Goal: Task Accomplishment & Management: Complete application form

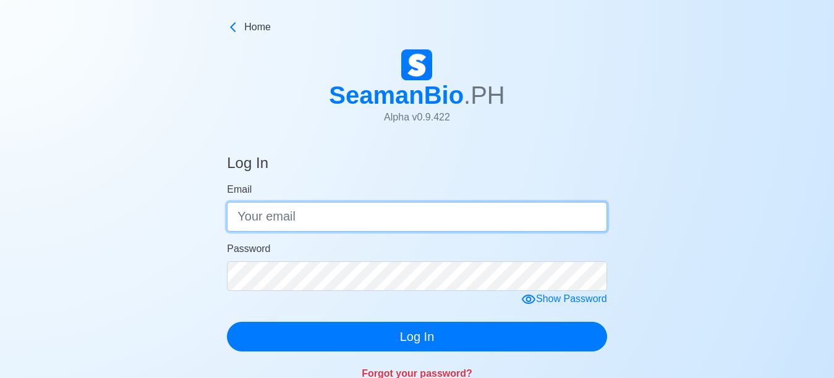
click at [262, 228] on input "Email" at bounding box center [417, 217] width 380 height 30
click at [260, 219] on input "Email" at bounding box center [417, 217] width 380 height 30
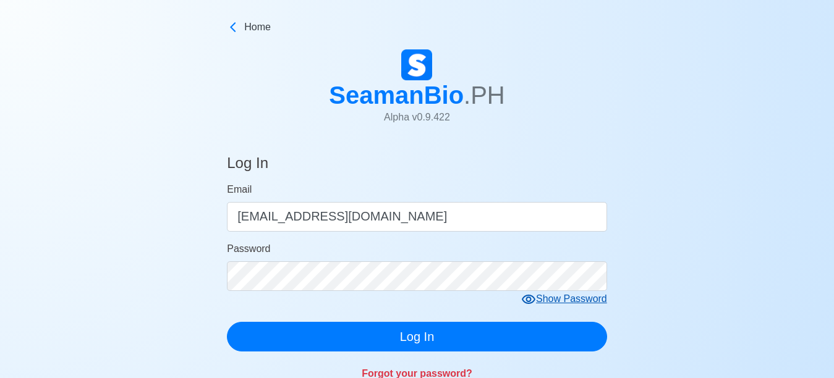
click at [546, 305] on form "Email [EMAIL_ADDRESS][DOMAIN_NAME] Password Show Password Log In" at bounding box center [417, 266] width 380 height 169
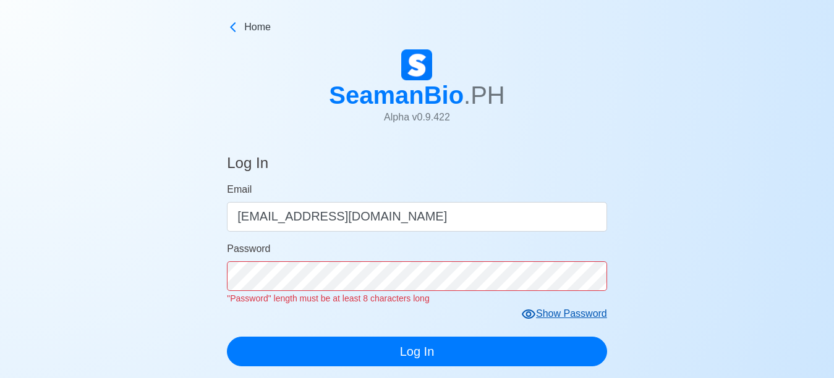
click at [564, 314] on div "Show Password" at bounding box center [564, 314] width 86 height 15
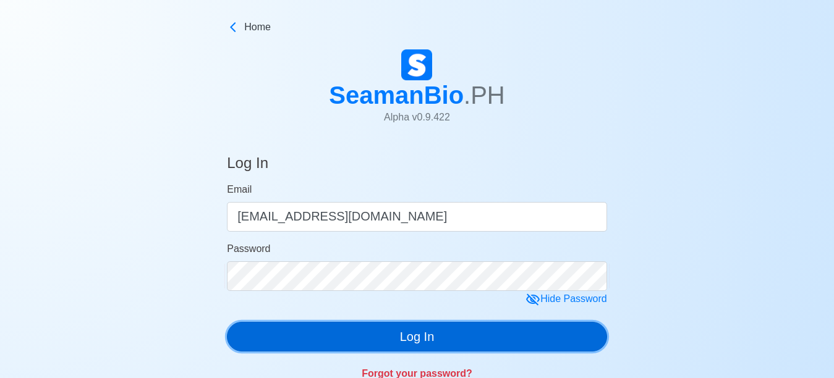
click at [438, 354] on div "Log In Email [EMAIL_ADDRESS][DOMAIN_NAME] Password Hide Password Log In Forgot …" at bounding box center [417, 266] width 380 height 252
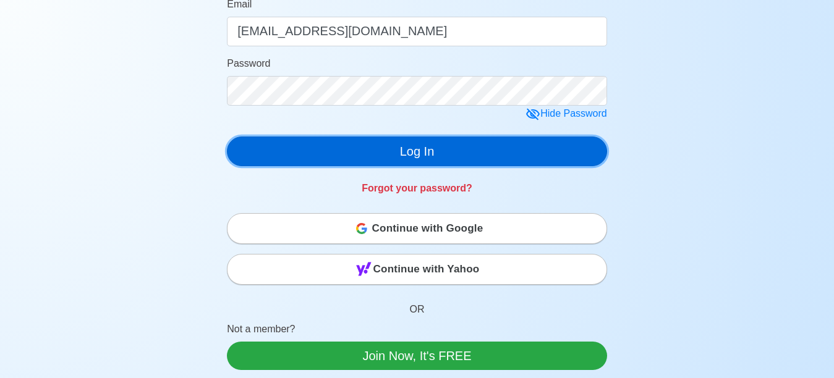
click at [427, 152] on button "Log In" at bounding box center [417, 152] width 380 height 30
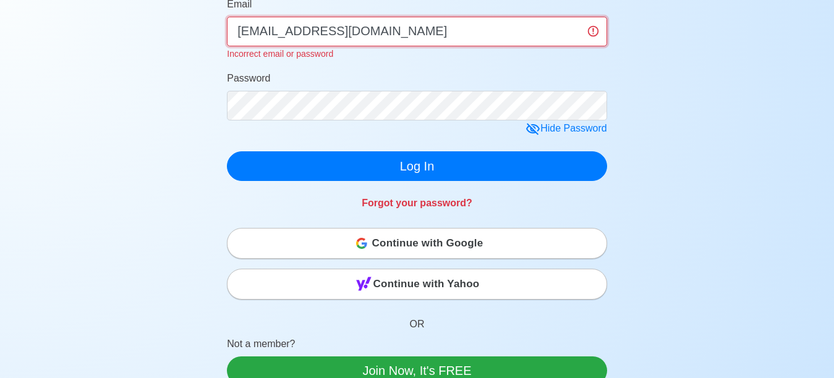
click at [391, 33] on input "pepitomarcialjr@gmail.com" at bounding box center [417, 32] width 380 height 30
drag, startPoint x: 317, startPoint y: 34, endPoint x: 325, endPoint y: 38, distance: 9.7
click at [318, 35] on input "pepitomarcialjr@gmail.com" at bounding box center [417, 32] width 380 height 30
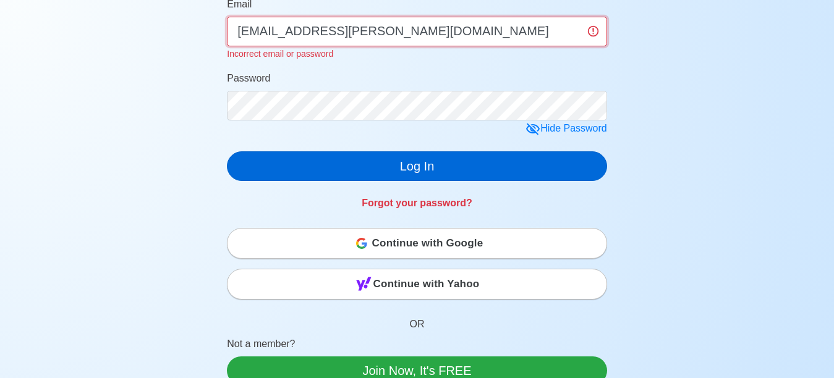
type input "[EMAIL_ADDRESS][PERSON_NAME][DOMAIN_NAME]"
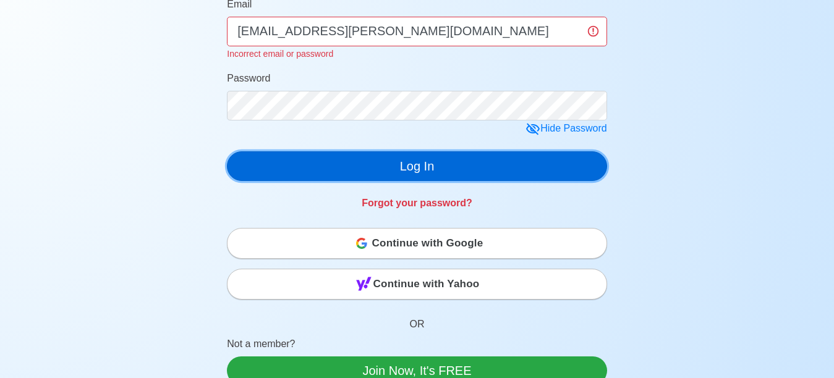
click at [423, 171] on div "Log In Email pepitojr.marcial@gmail.com Incorrect email or password Password Hi…" at bounding box center [417, 87] width 380 height 266
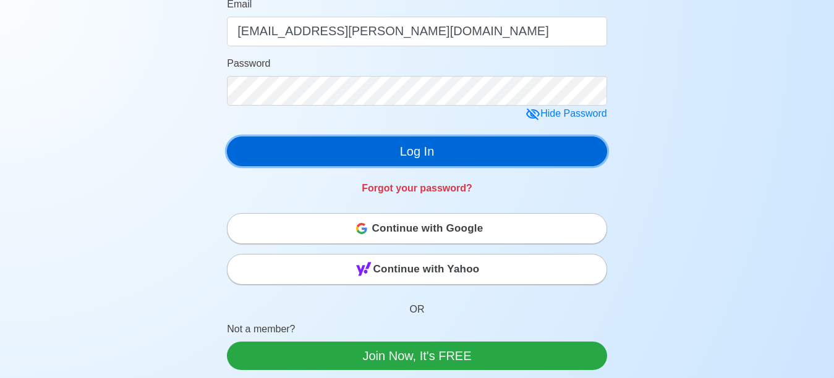
click at [430, 159] on button "Log In" at bounding box center [417, 152] width 380 height 30
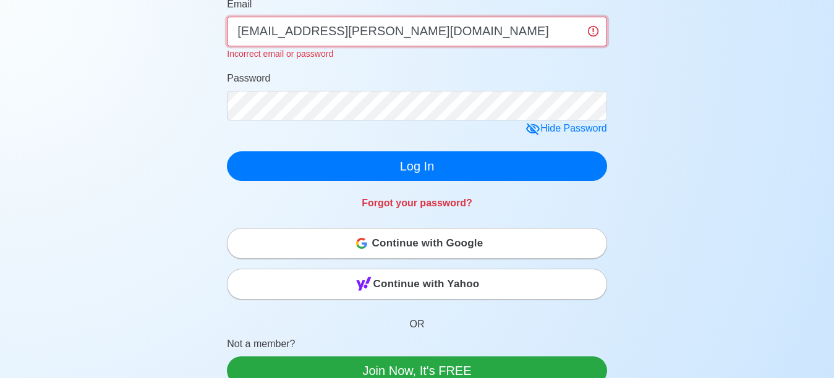
click at [598, 33] on input "[EMAIL_ADDRESS][PERSON_NAME][DOMAIN_NAME]" at bounding box center [417, 32] width 380 height 30
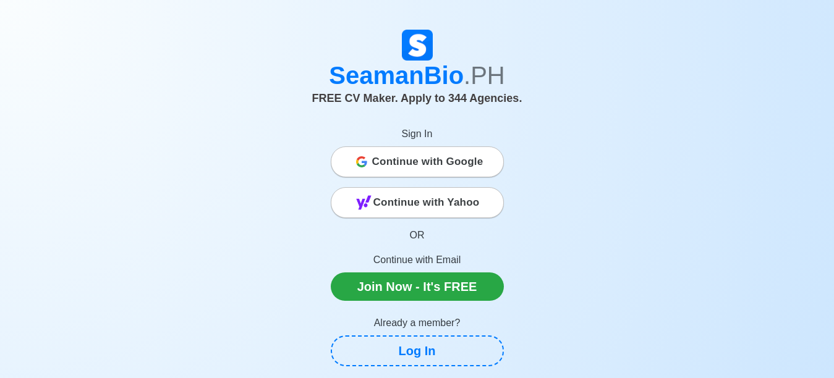
click at [432, 160] on span "Continue with Google" at bounding box center [427, 162] width 111 height 25
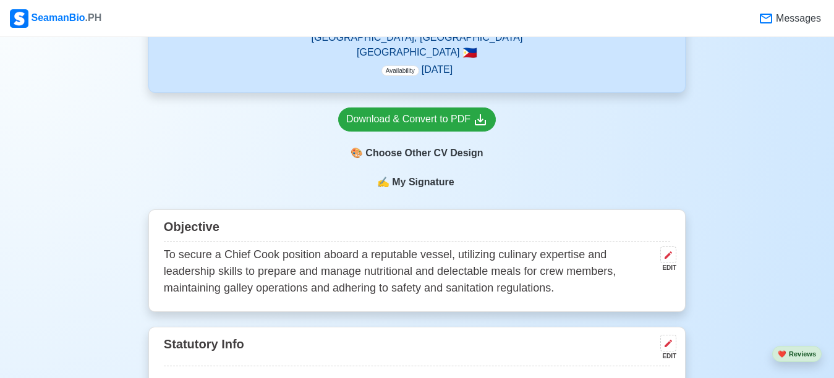
scroll to position [247, 0]
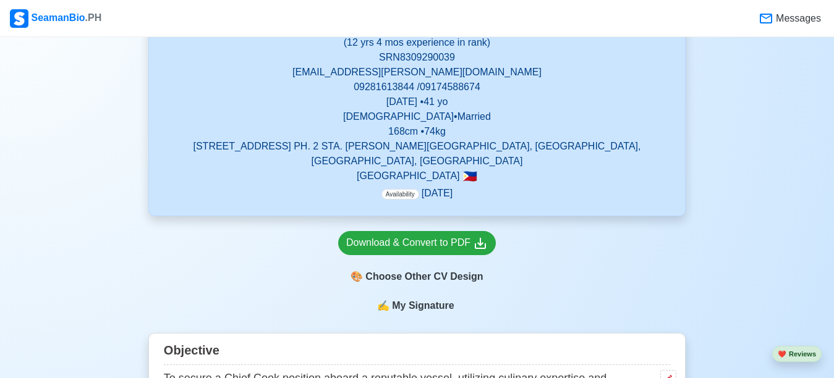
click at [421, 299] on span "My Signature" at bounding box center [422, 306] width 67 height 15
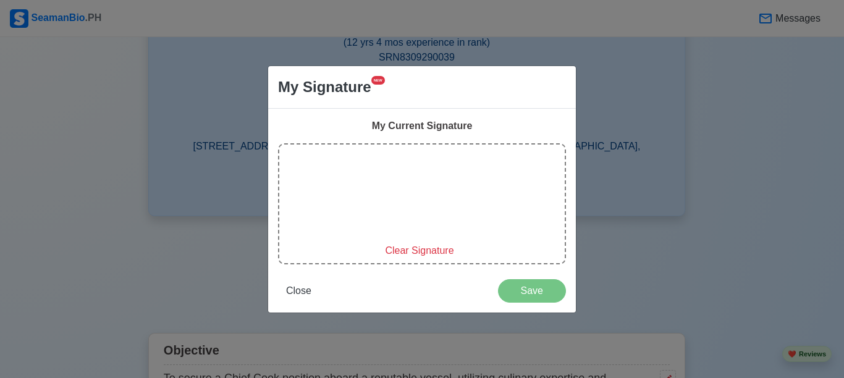
click at [522, 296] on span "Save" at bounding box center [532, 291] width 52 height 11
click at [525, 293] on span "Save" at bounding box center [532, 291] width 52 height 11
click at [520, 289] on span "Save" at bounding box center [532, 291] width 52 height 11
click at [538, 293] on span "Save" at bounding box center [532, 291] width 52 height 11
click at [194, 204] on div "My Signature NEW My Current Signature Clear Signature Close Save" at bounding box center [422, 189] width 844 height 378
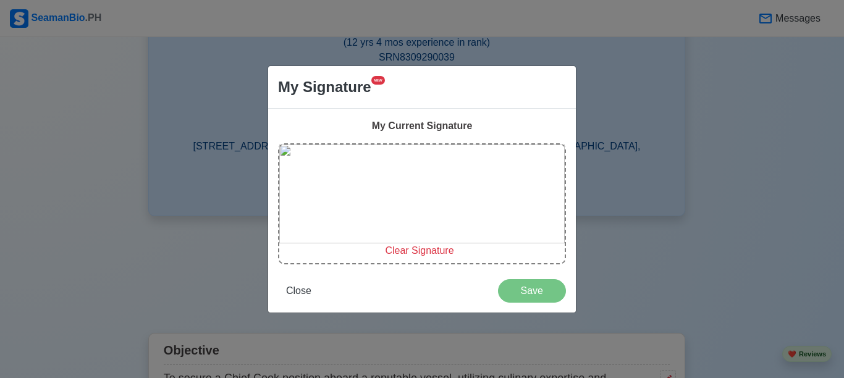
click at [638, 96] on div "My Signature NEW My Current Signature Clear Signature Close Save" at bounding box center [422, 189] width 844 height 378
click at [111, 236] on div "My Signature NEW My Current Signature Clear Signature Close Save" at bounding box center [422, 189] width 844 height 378
click at [297, 293] on span "Close" at bounding box center [298, 291] width 25 height 11
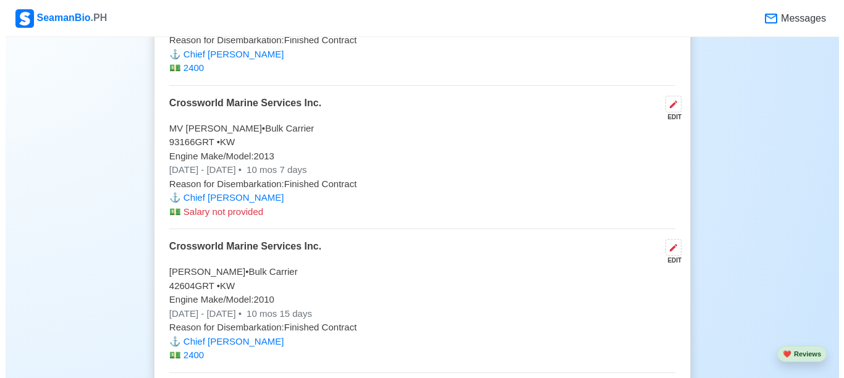
scroll to position [2782, 0]
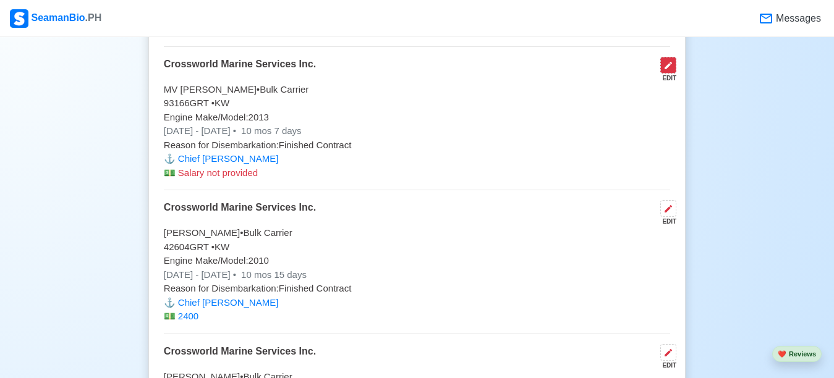
click at [667, 62] on icon at bounding box center [668, 65] width 7 height 7
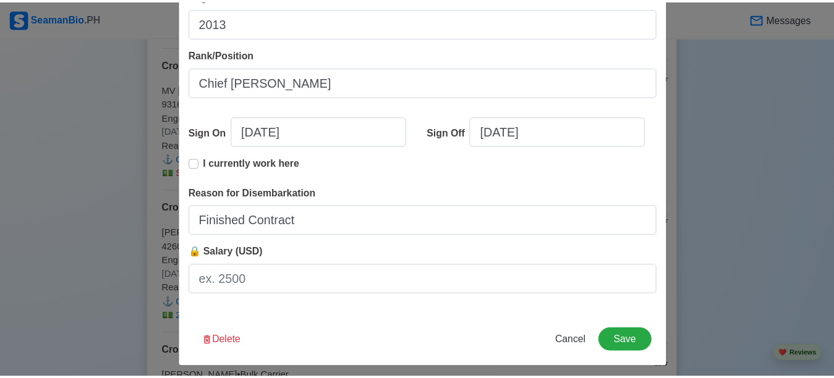
scroll to position [326, 0]
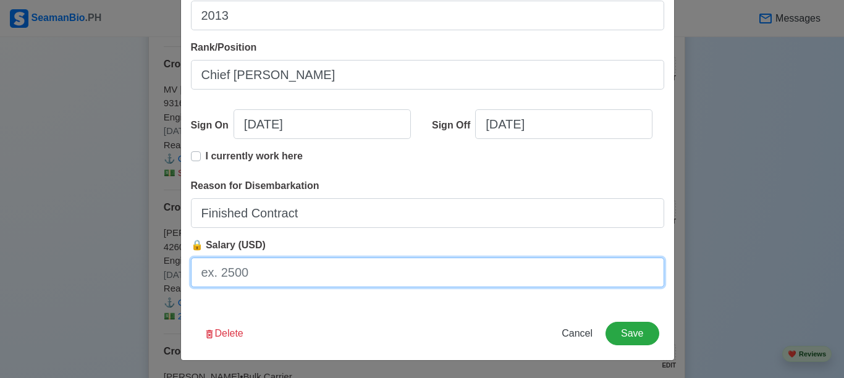
click at [238, 271] on input "🔒 Salary (USD)" at bounding box center [428, 273] width 474 height 30
click at [218, 274] on input "🔒 Salary (USD)" at bounding box center [428, 273] width 474 height 30
click at [229, 273] on input "🔒 Salary (USD)" at bounding box center [428, 273] width 474 height 30
click at [226, 273] on input "🔒 Salary (USD)" at bounding box center [428, 273] width 474 height 30
type input "2400"
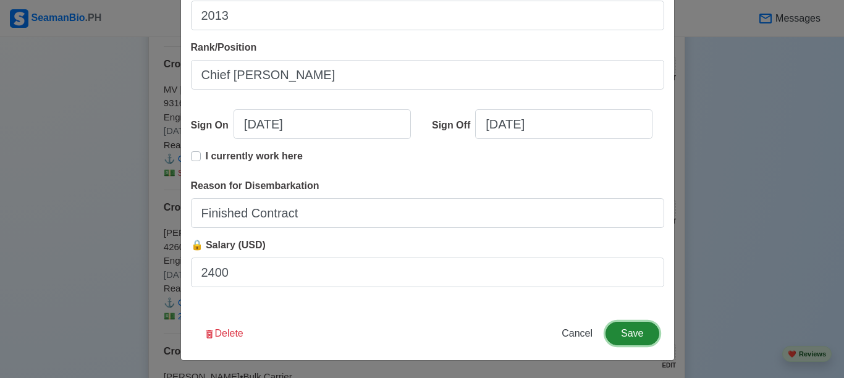
click at [626, 332] on button "Save" at bounding box center [632, 333] width 53 height 23
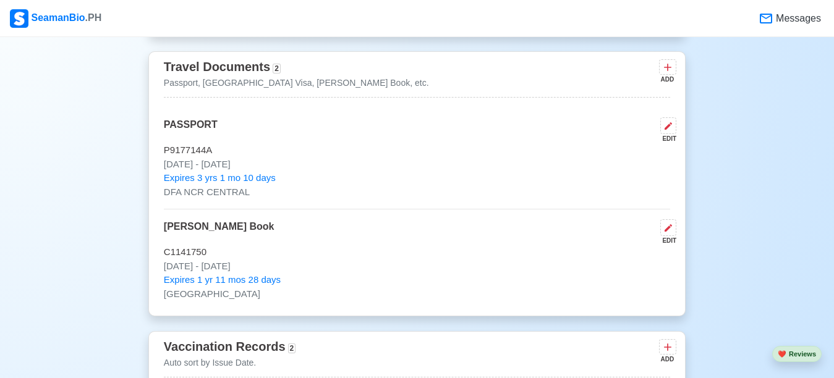
scroll to position [147, 0]
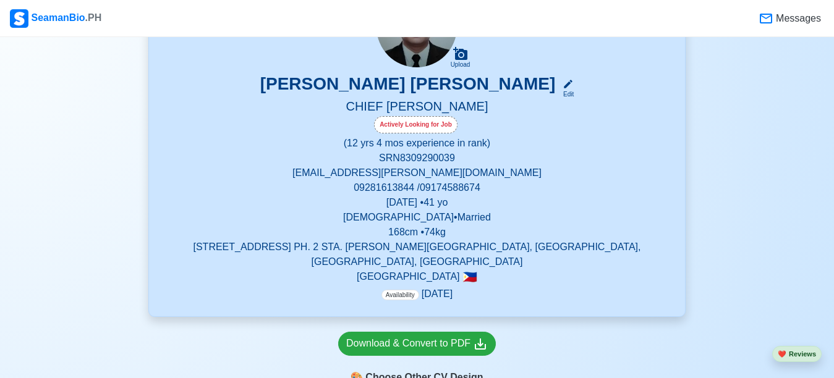
click at [434, 287] on p "Availability Jul 2025" at bounding box center [416, 294] width 71 height 15
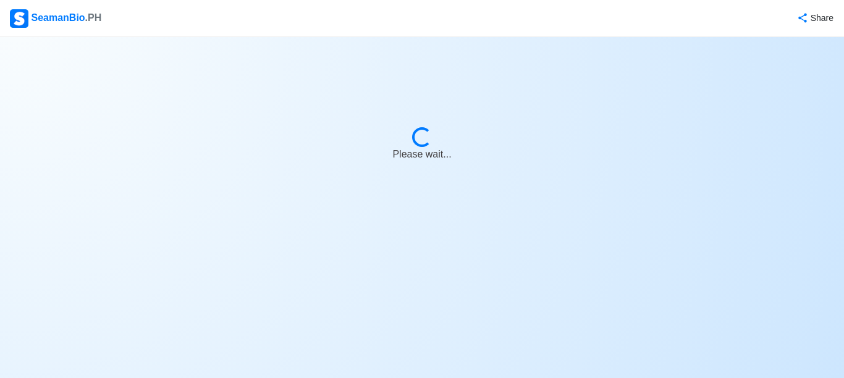
select select "Actively Looking for Job"
select select "Visible for Hiring"
select select "Married"
select select "[DEMOGRAPHIC_DATA]"
select select "PH"
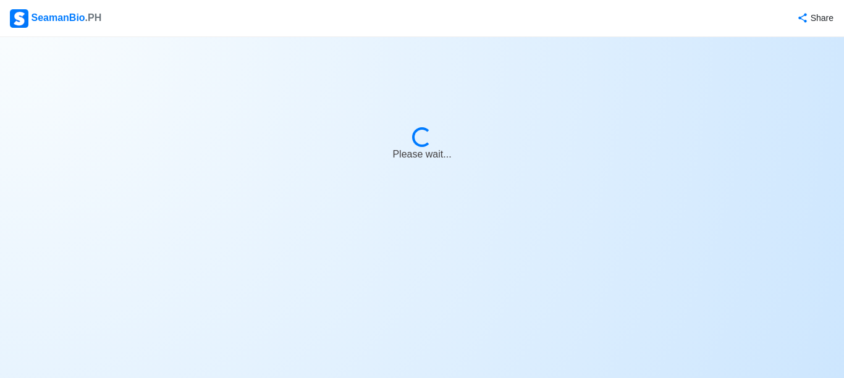
select select "12"
select select "4"
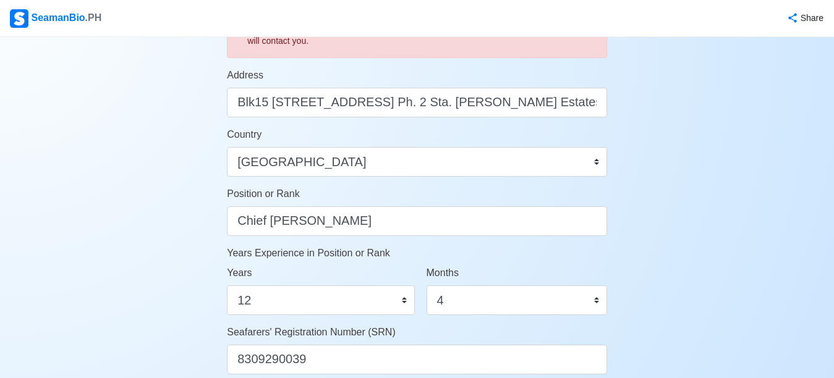
scroll to position [618, 0]
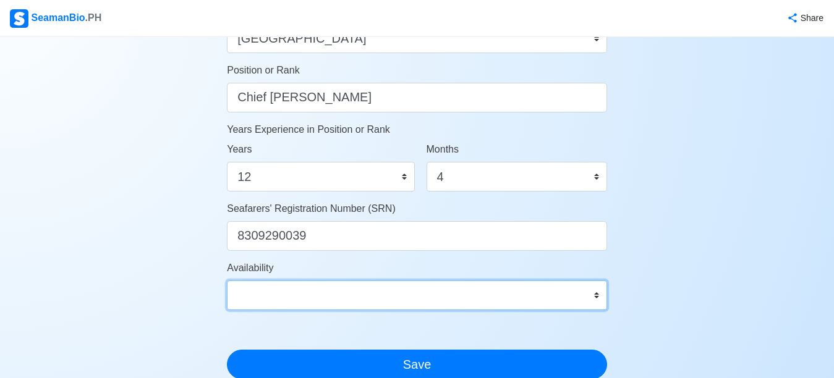
click at [596, 295] on select "Immediate Oct 2025 Nov 2025 Dec 2025 Jan 2026 Feb 2026 Mar 2026 Apr 2026 May 20…" at bounding box center [417, 296] width 380 height 30
select select "4102416000000"
click at [227, 281] on select "Immediate Oct 2025 Nov 2025 Dec 2025 Jan 2026 Feb 2026 Mar 2026 Apr 2026 May 20…" at bounding box center [417, 296] width 380 height 30
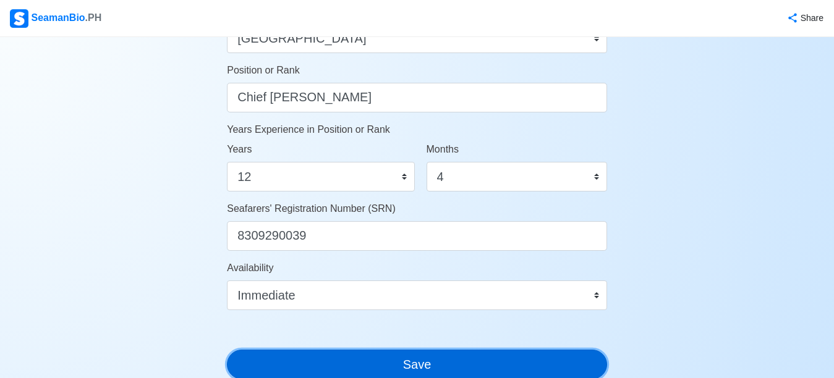
click at [425, 367] on button "Save" at bounding box center [417, 365] width 380 height 30
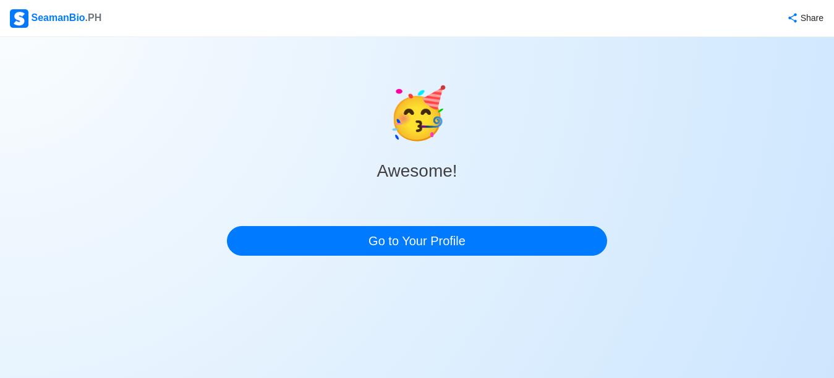
scroll to position [0, 0]
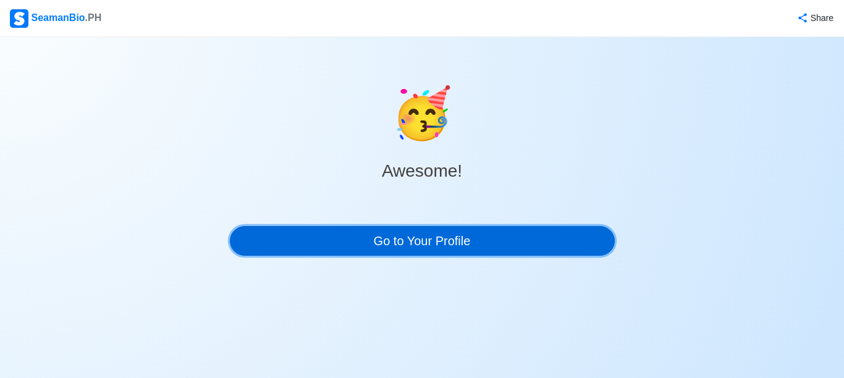
click at [425, 239] on link "Go to Your Profile" at bounding box center [422, 241] width 385 height 30
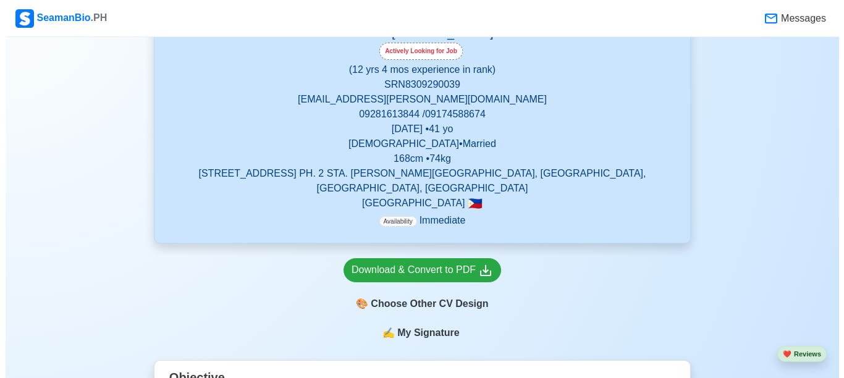
scroll to position [247, 0]
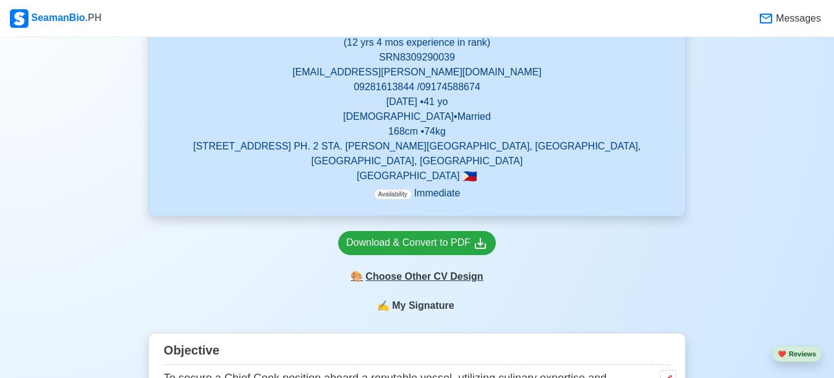
click at [447, 265] on div "🎨 Choose Other CV Design" at bounding box center [417, 276] width 158 height 23
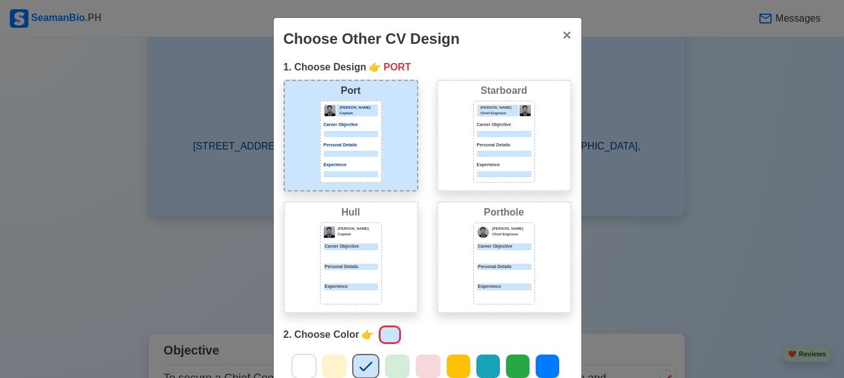
click at [330, 161] on div "Donald Cris Captain Career Objective Personal Details Experience" at bounding box center [351, 142] width 62 height 82
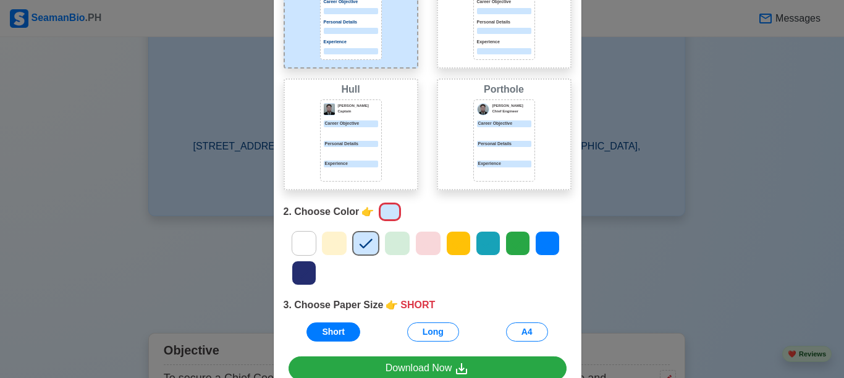
scroll to position [124, 0]
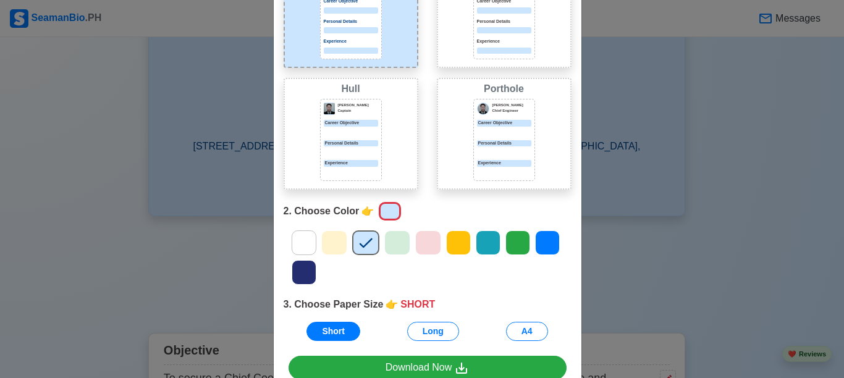
click at [538, 240] on icon at bounding box center [547, 243] width 19 height 19
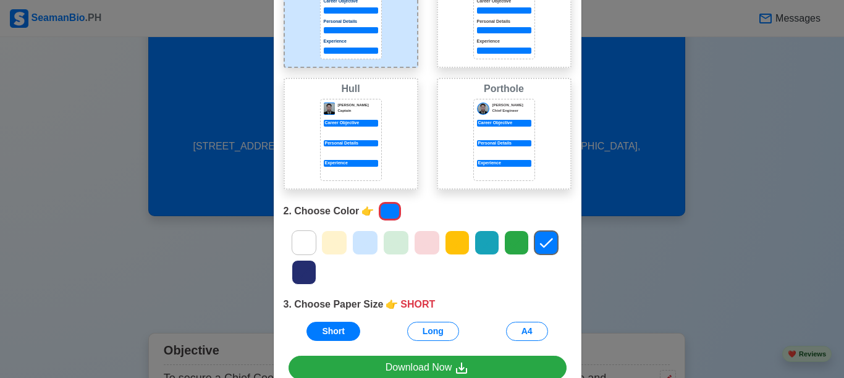
click at [297, 265] on icon at bounding box center [304, 272] width 19 height 19
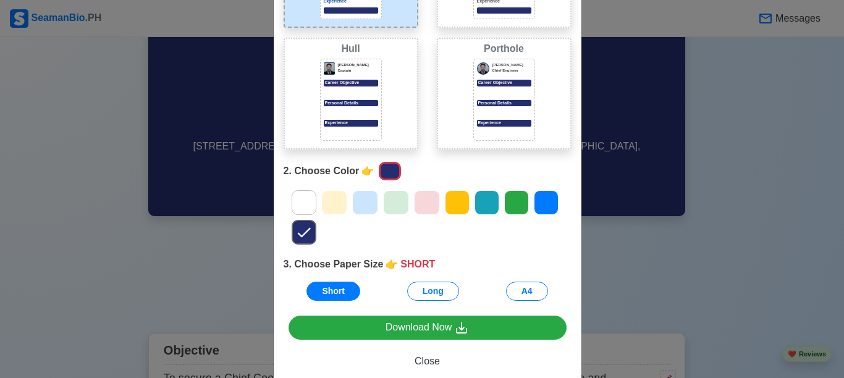
scroll to position [192, 0]
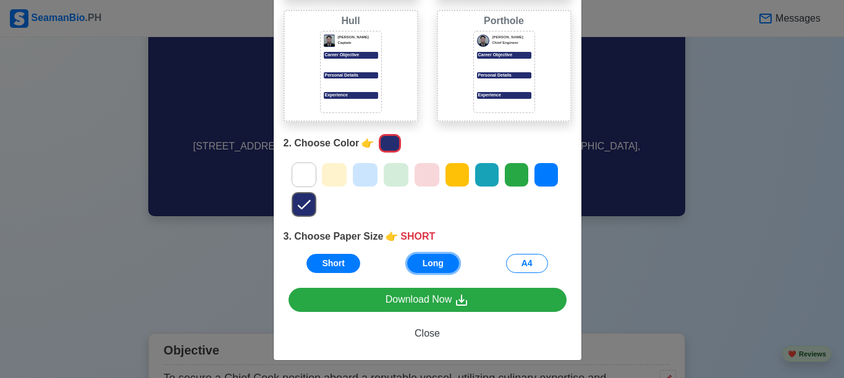
click at [420, 262] on button "Long" at bounding box center [433, 263] width 52 height 19
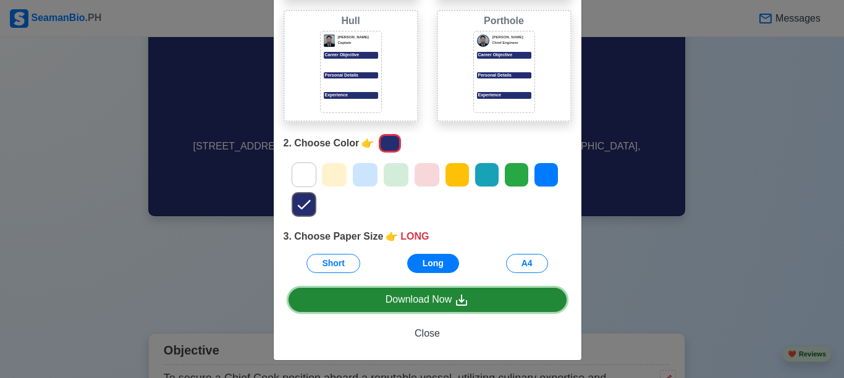
click at [446, 302] on div "Download Now" at bounding box center [428, 299] width 84 height 15
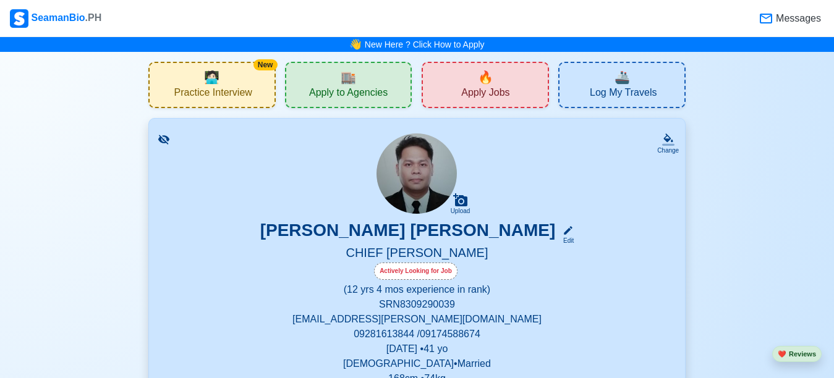
click at [378, 90] on span "Apply to Agencies" at bounding box center [348, 94] width 79 height 15
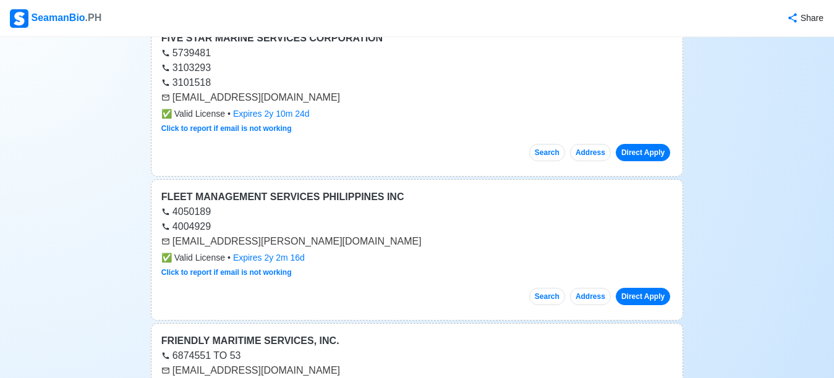
scroll to position [4451, 0]
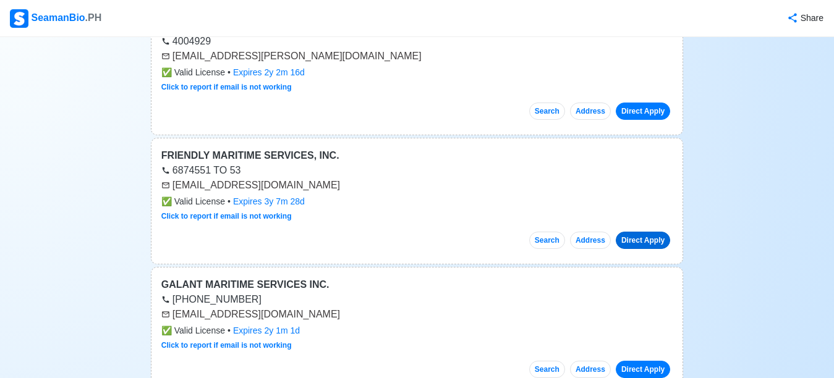
click at [634, 232] on link "Direct Apply" at bounding box center [643, 240] width 54 height 17
click at [647, 232] on link "Direct Apply" at bounding box center [643, 240] width 54 height 17
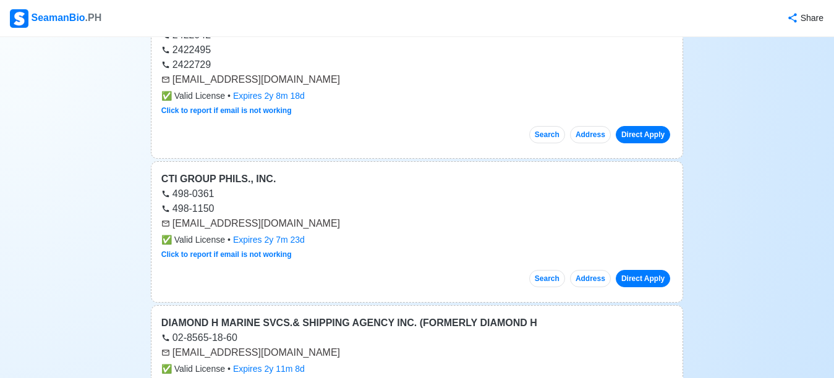
scroll to position [0, 0]
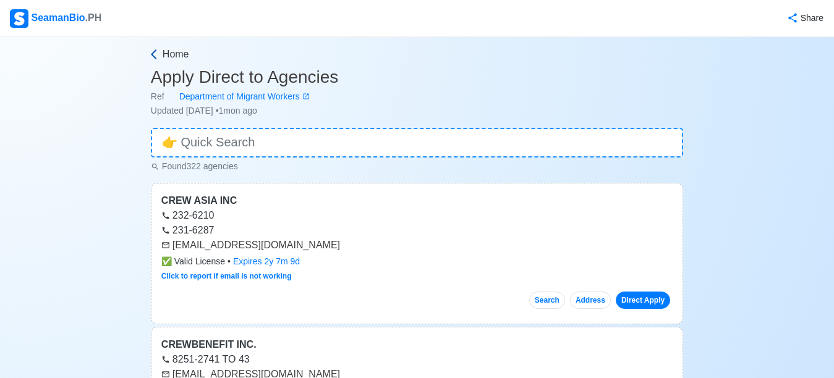
click at [155, 54] on icon at bounding box center [154, 54] width 12 height 12
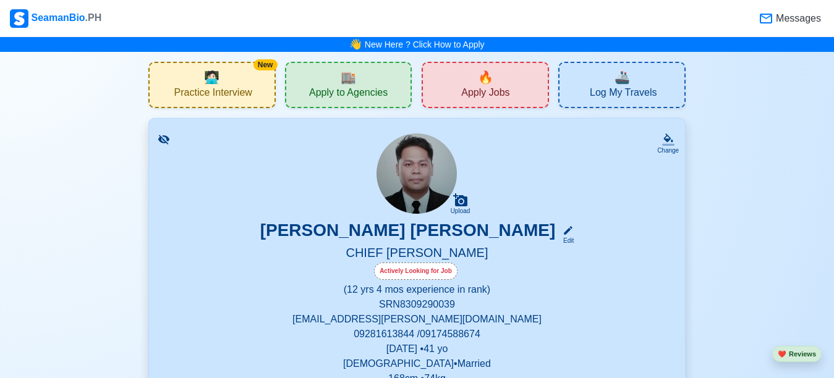
click at [503, 91] on span "Apply Jobs" at bounding box center [485, 94] width 48 height 15
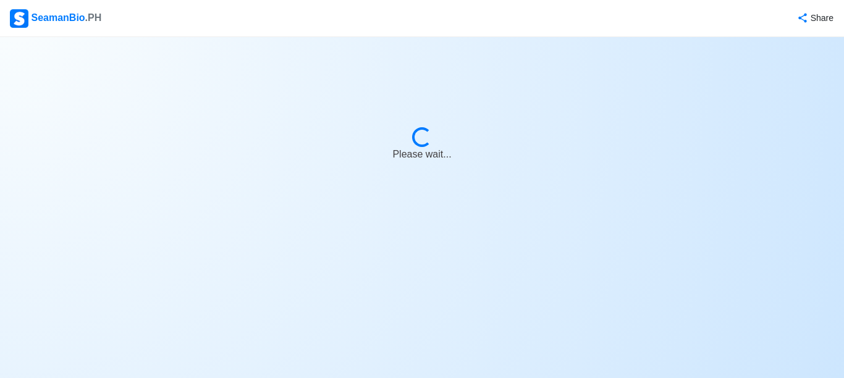
select select "Chief [PERSON_NAME]"
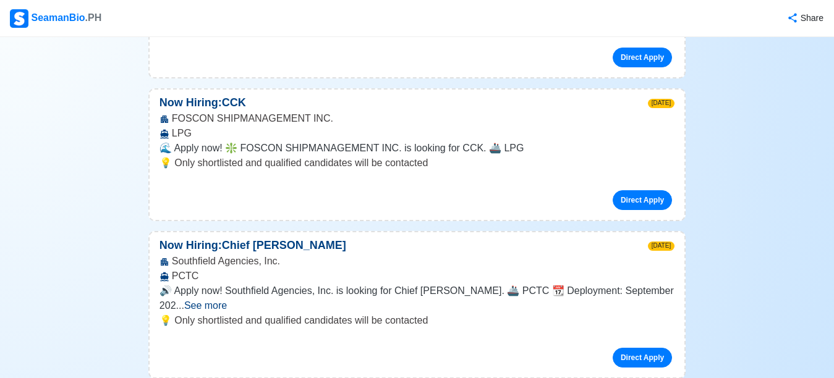
scroll to position [618, 0]
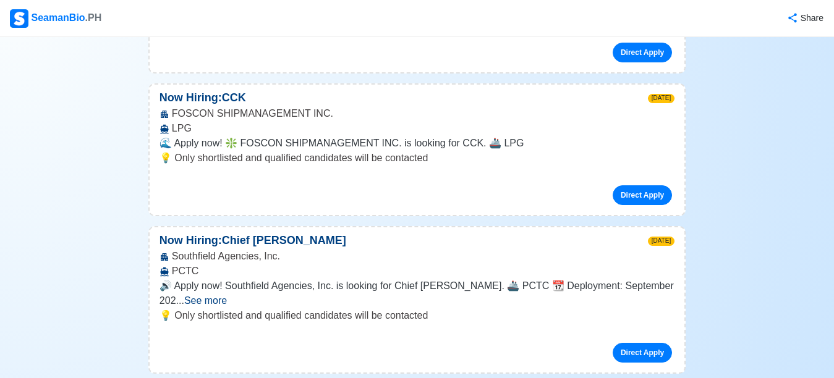
click at [227, 296] on span "See more" at bounding box center [205, 301] width 43 height 11
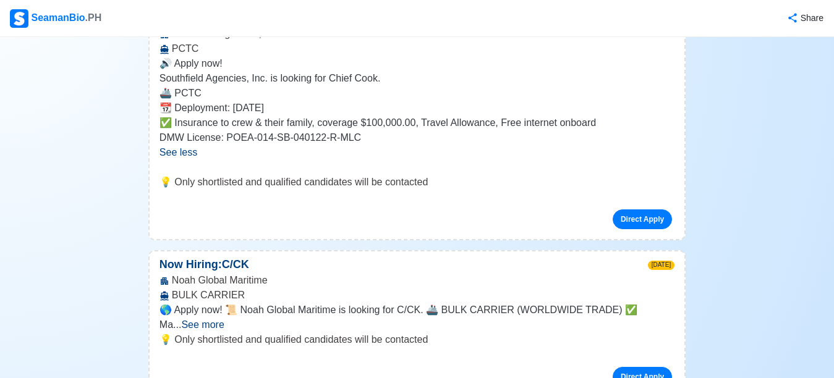
scroll to position [865, 0]
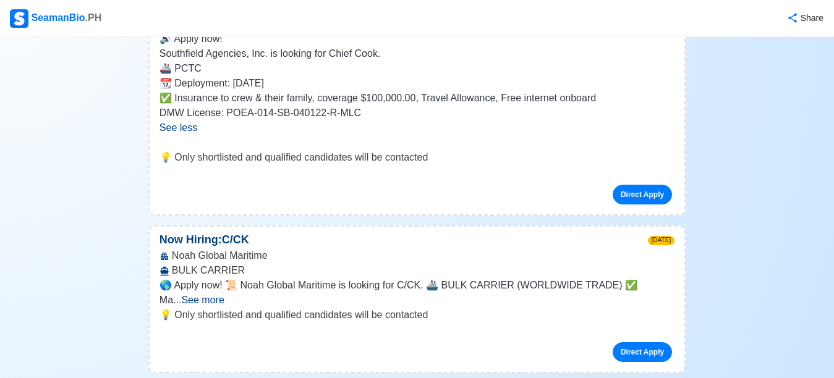
click at [224, 295] on span "See more" at bounding box center [202, 300] width 43 height 11
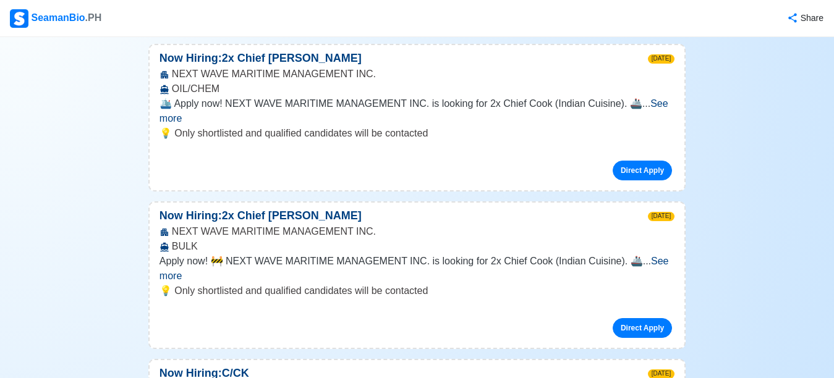
scroll to position [1360, 0]
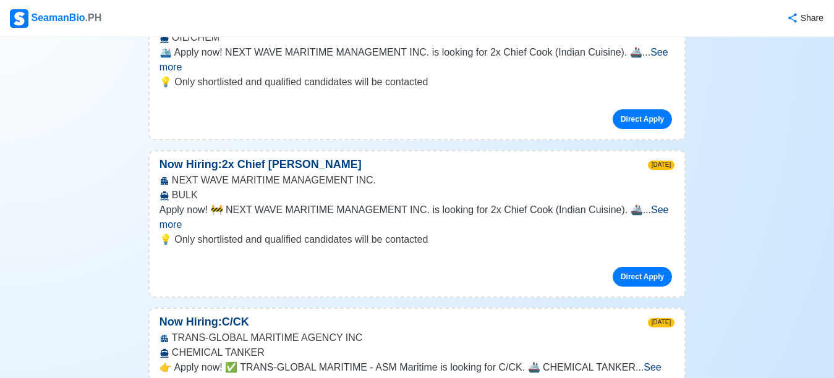
click at [644, 362] on span "See more" at bounding box center [410, 374] width 502 height 25
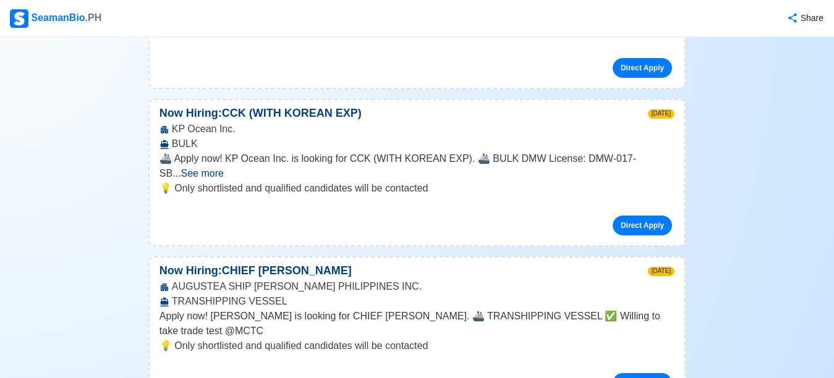
scroll to position [2164, 0]
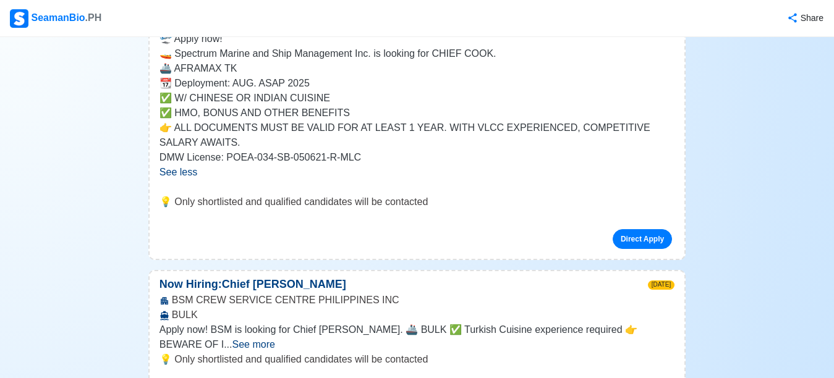
scroll to position [2596, 0]
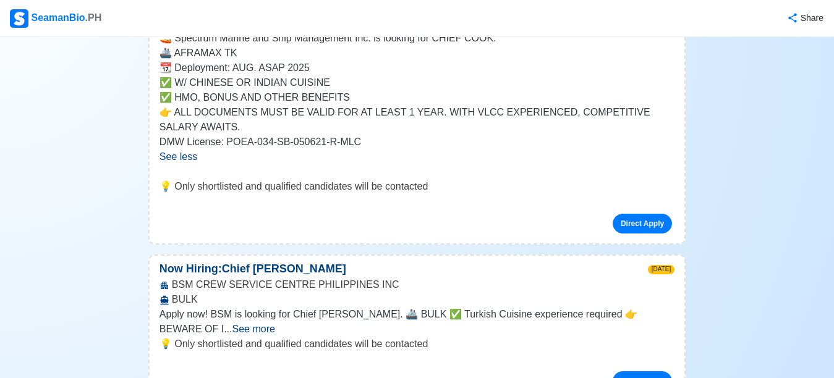
click at [274, 324] on span "See more" at bounding box center [253, 329] width 43 height 11
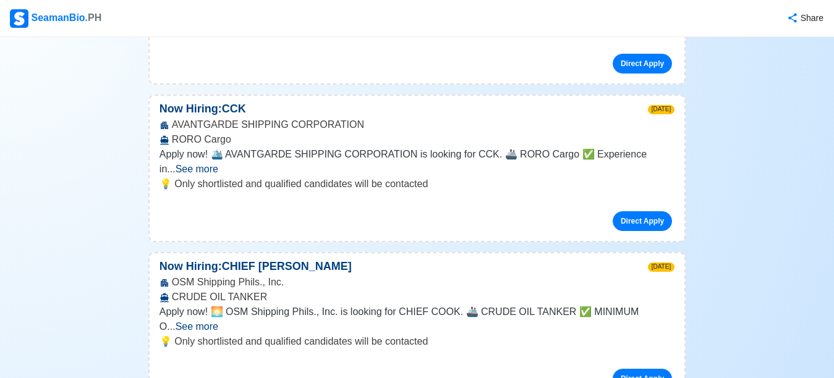
scroll to position [3029, 0]
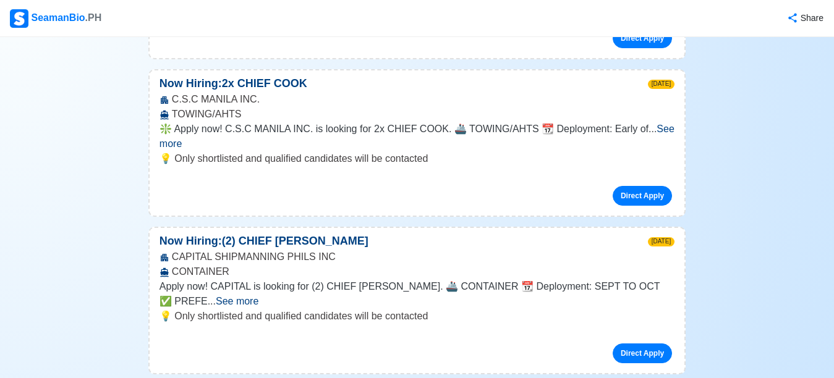
scroll to position [3771, 0]
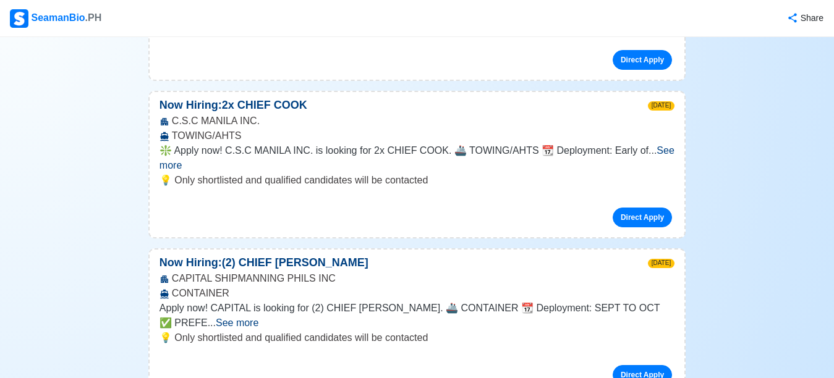
click at [258, 318] on span "See more" at bounding box center [237, 323] width 43 height 11
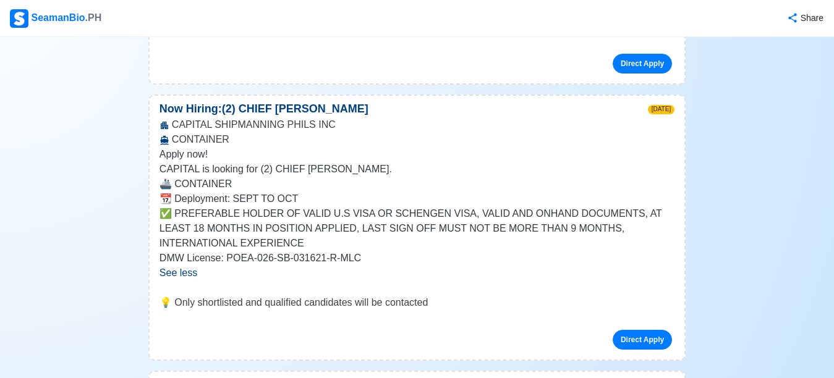
scroll to position [4018, 0]
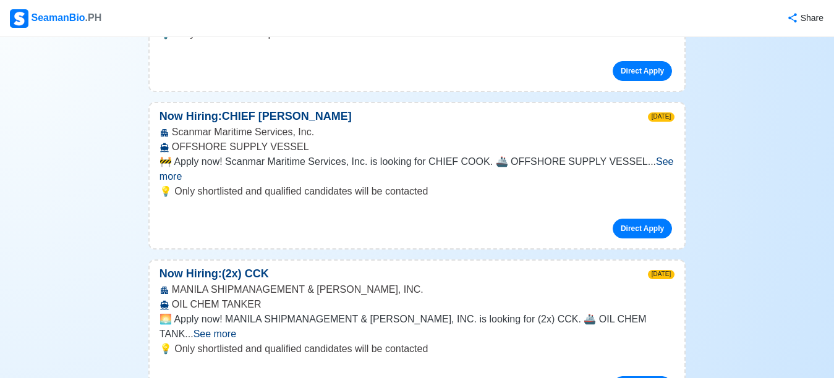
scroll to position [4946, 0]
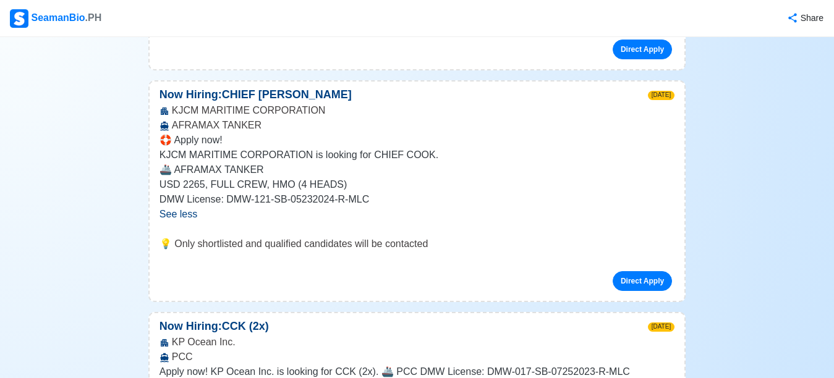
scroll to position [5502, 0]
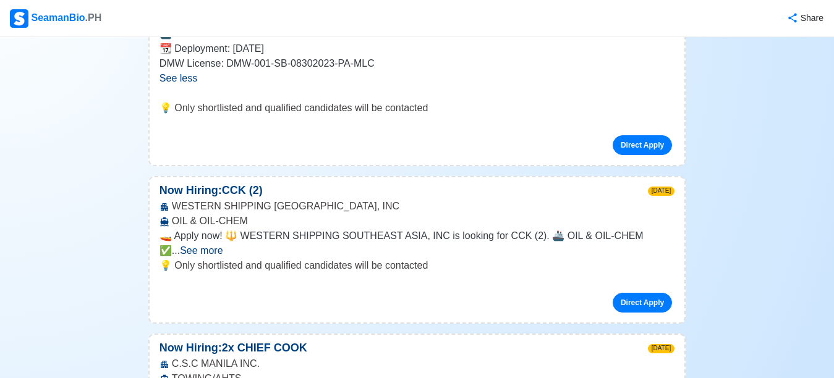
scroll to position [6120, 0]
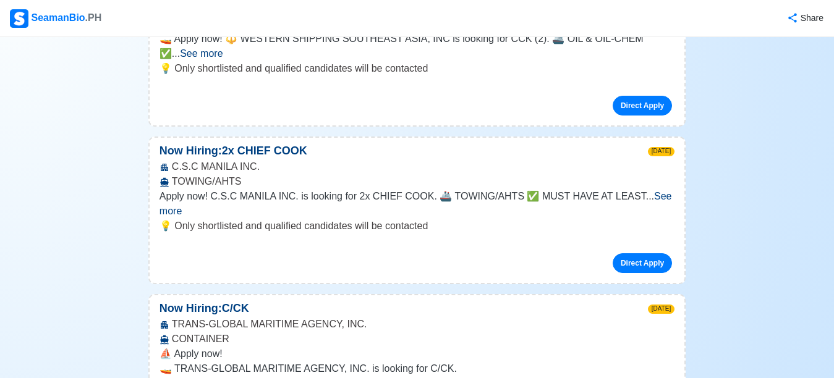
scroll to position [6368, 0]
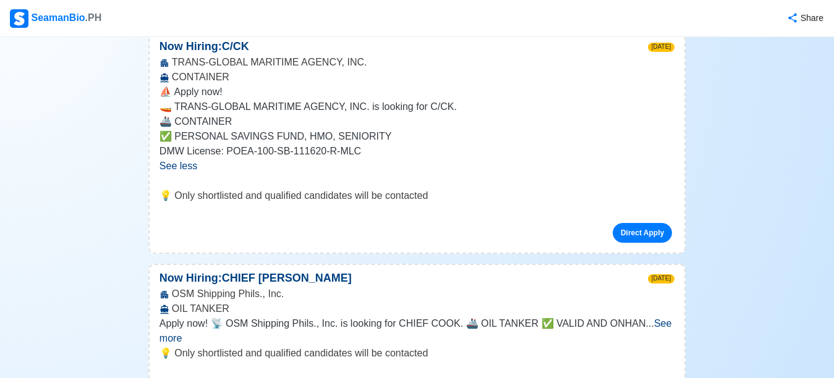
scroll to position [6677, 0]
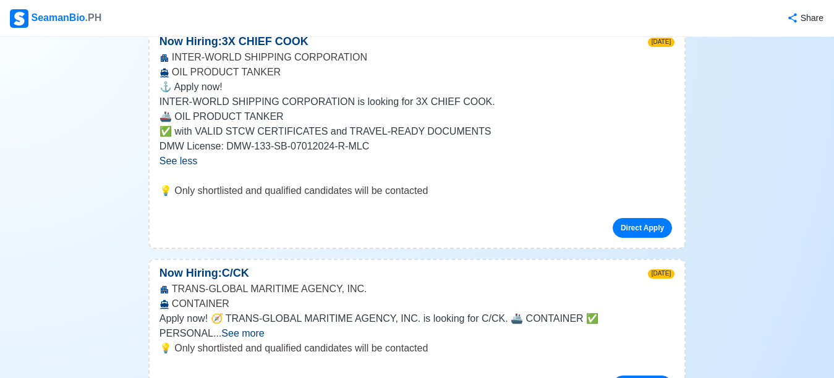
scroll to position [7171, 0]
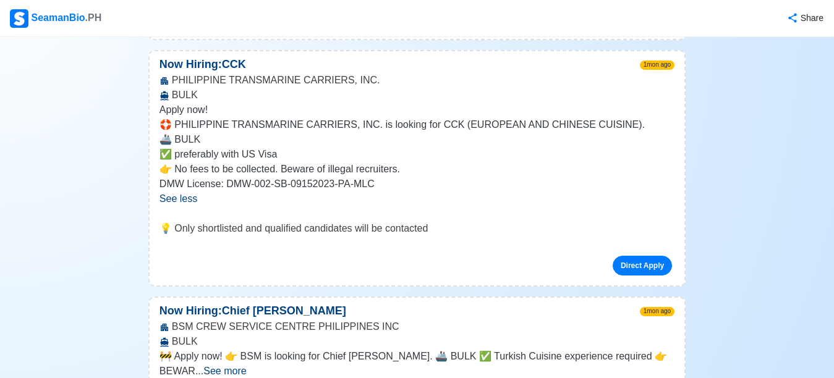
scroll to position [7789, 0]
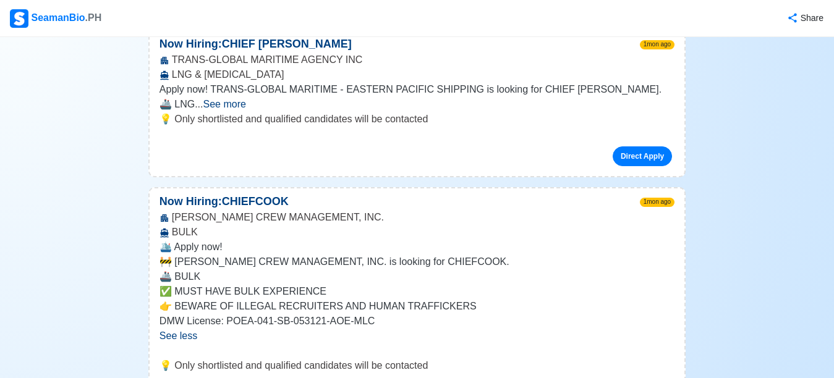
scroll to position [8099, 0]
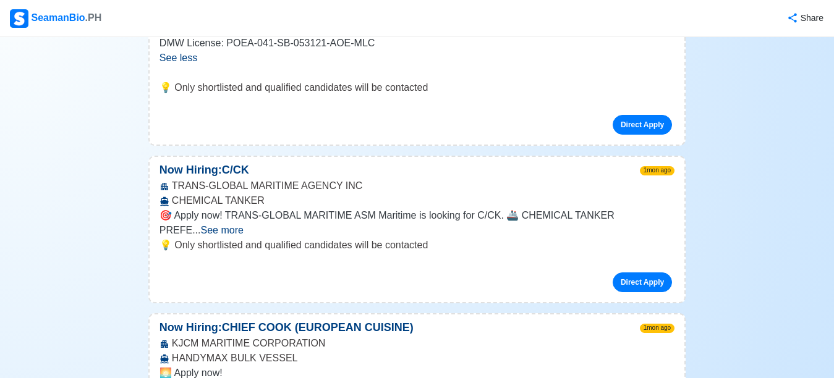
scroll to position [8408, 0]
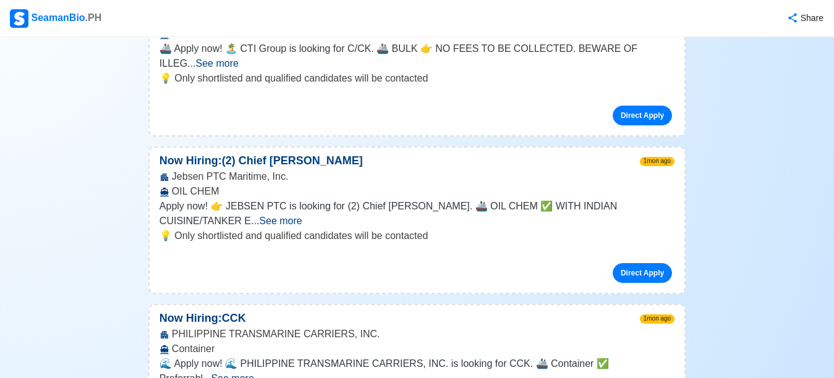
scroll to position [9211, 0]
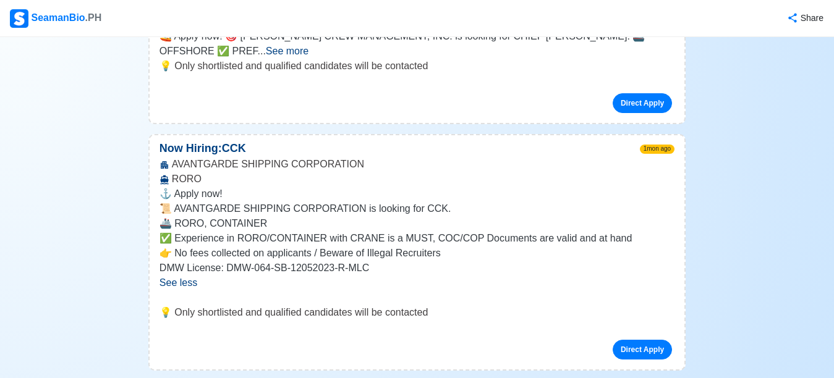
scroll to position [9830, 0]
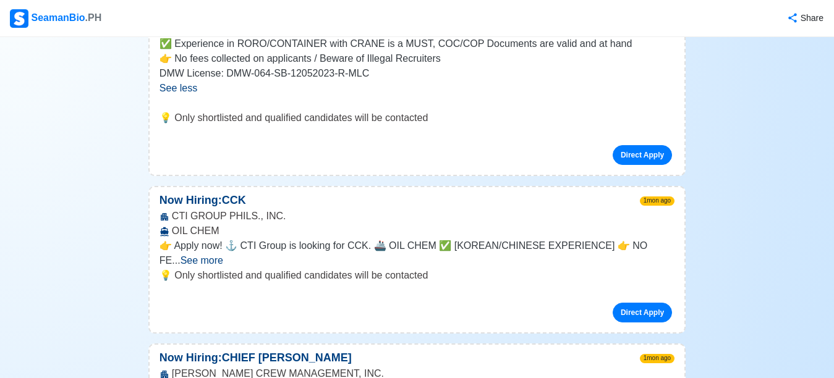
scroll to position [10262, 0]
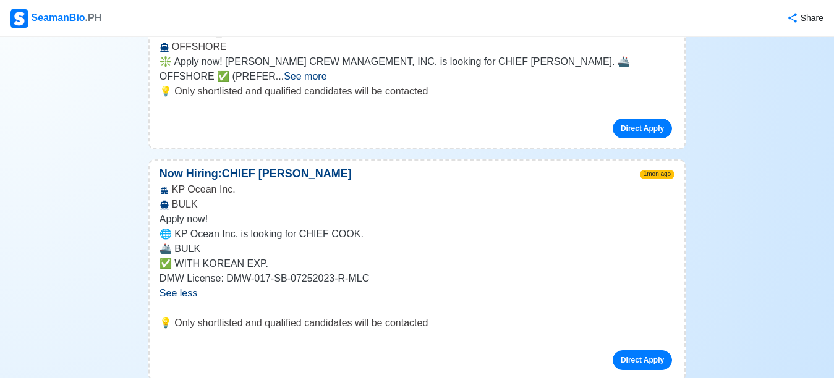
scroll to position [10386, 0]
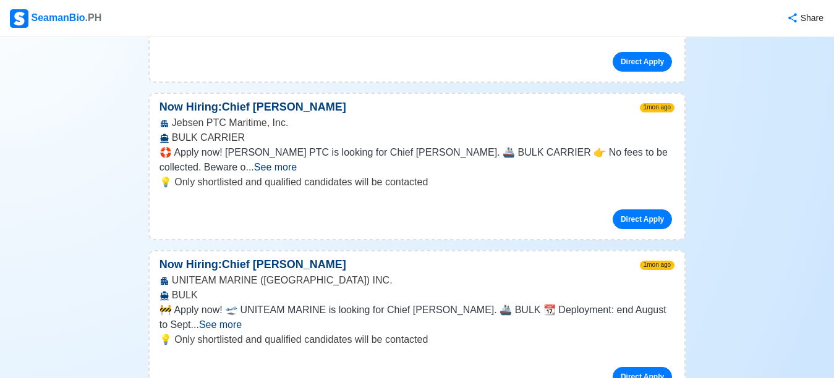
scroll to position [11993, 0]
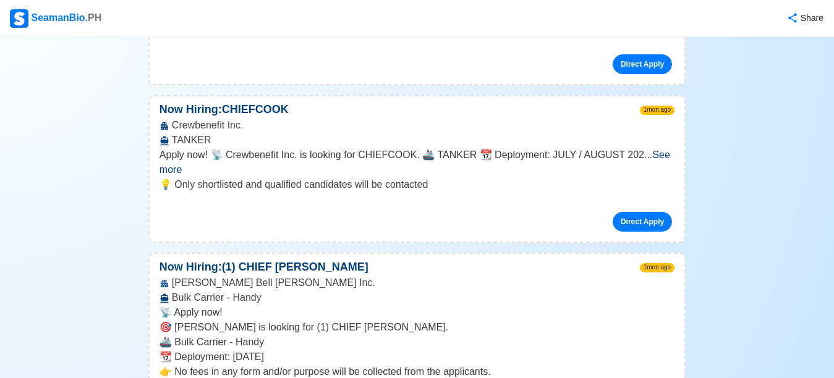
scroll to position [12673, 0]
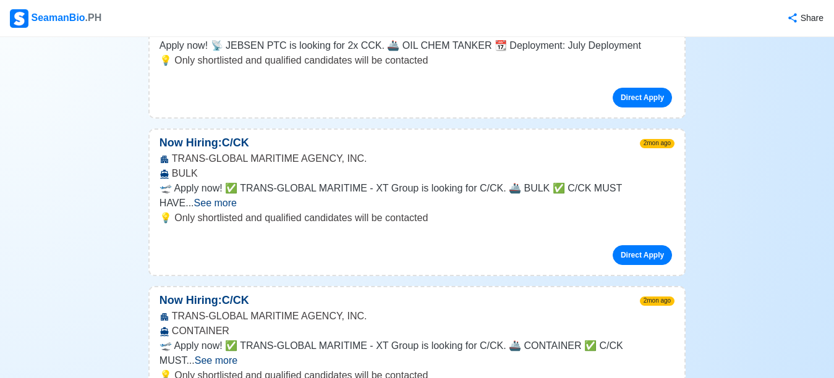
scroll to position [14342, 0]
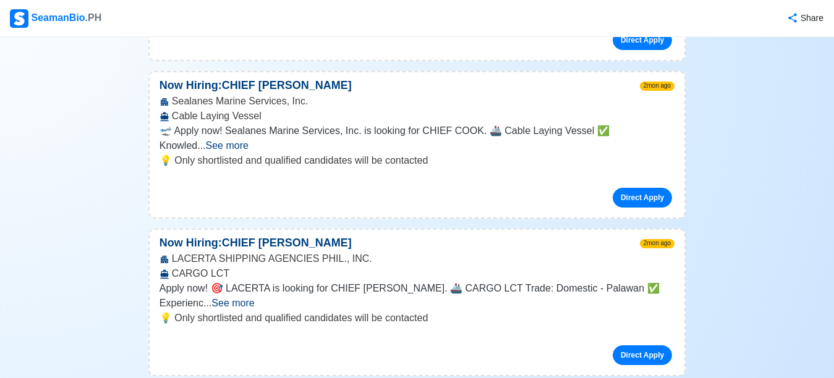
scroll to position [14961, 0]
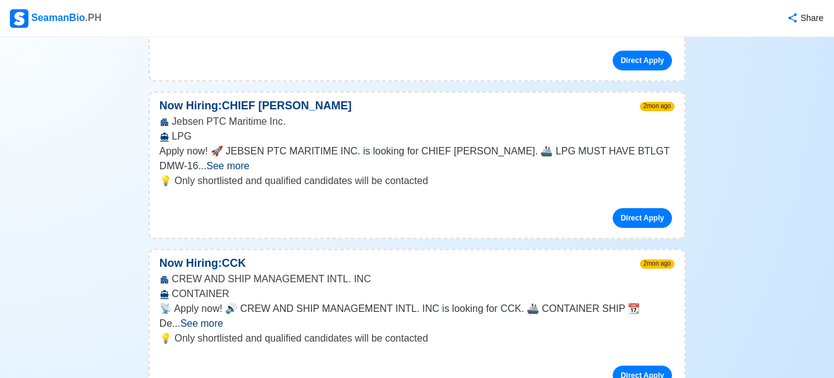
scroll to position [17804, 0]
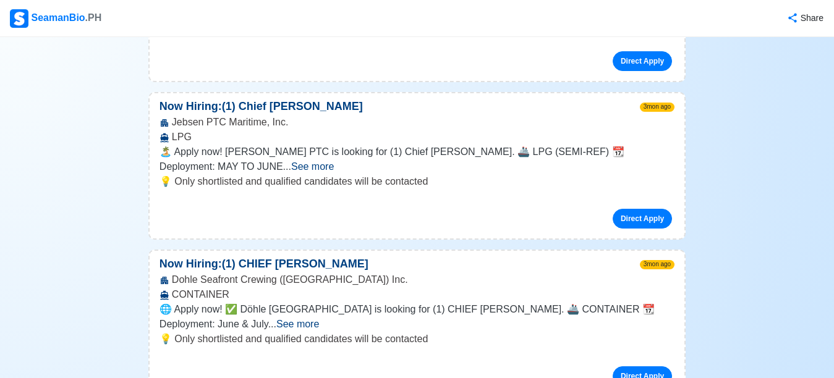
scroll to position [20030, 0]
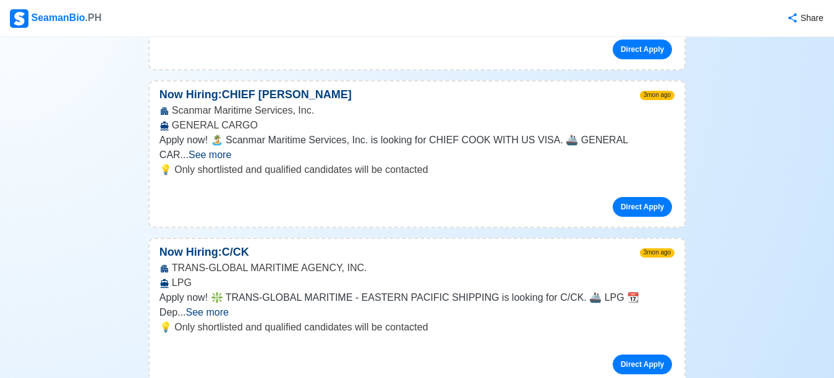
scroll to position [21328, 0]
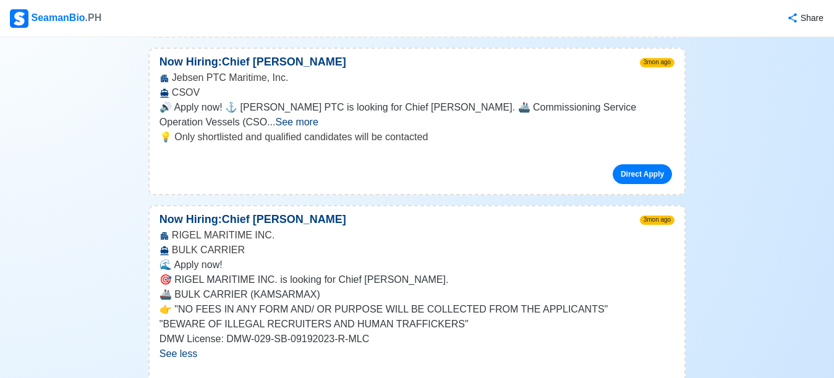
scroll to position [22812, 0]
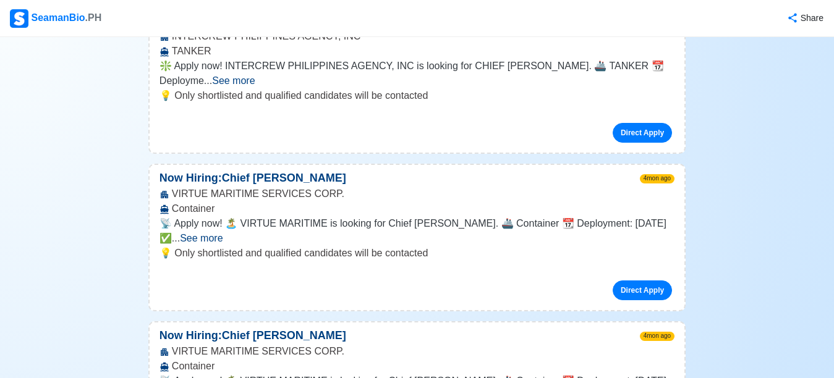
scroll to position [24728, 0]
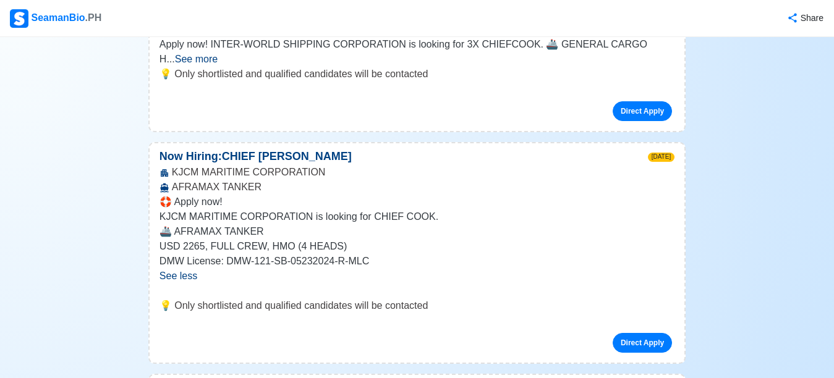
scroll to position [4266, 0]
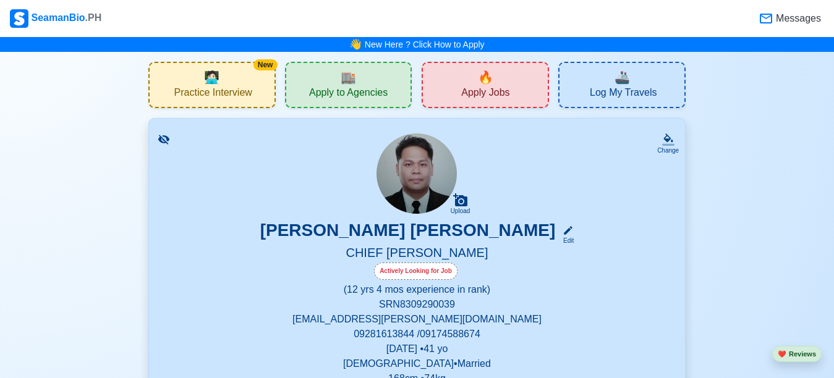
click at [605, 96] on span "Log My Travels" at bounding box center [623, 94] width 67 height 15
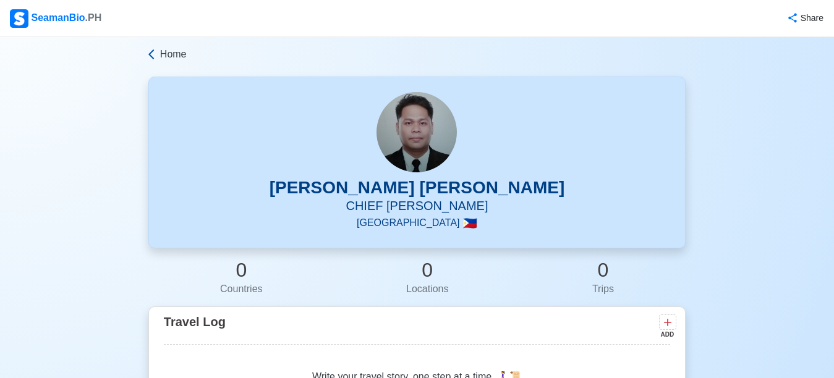
click at [181, 59] on span "Home" at bounding box center [173, 54] width 27 height 15
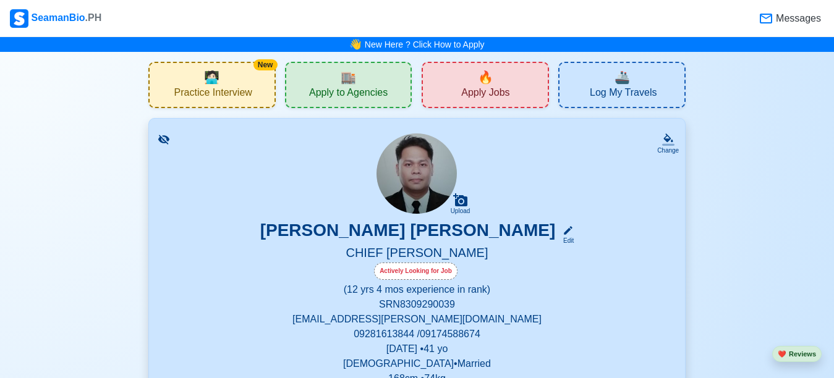
click at [228, 80] on div "New 🧑🏻‍💻 Practice Interview" at bounding box center [211, 85] width 127 height 46
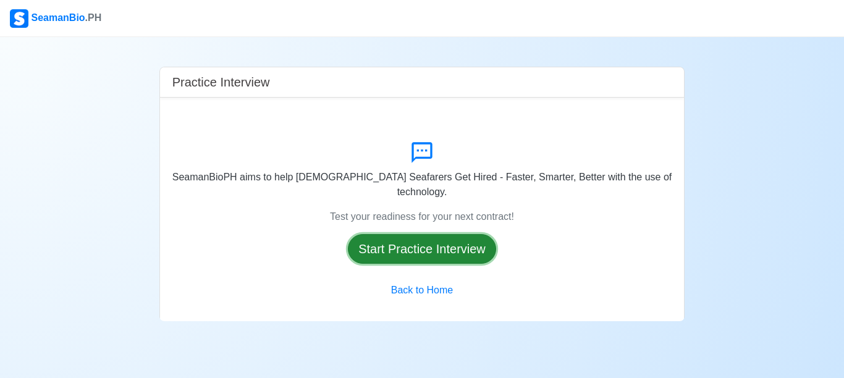
click at [469, 244] on button "Start Practice Interview" at bounding box center [422, 249] width 148 height 30
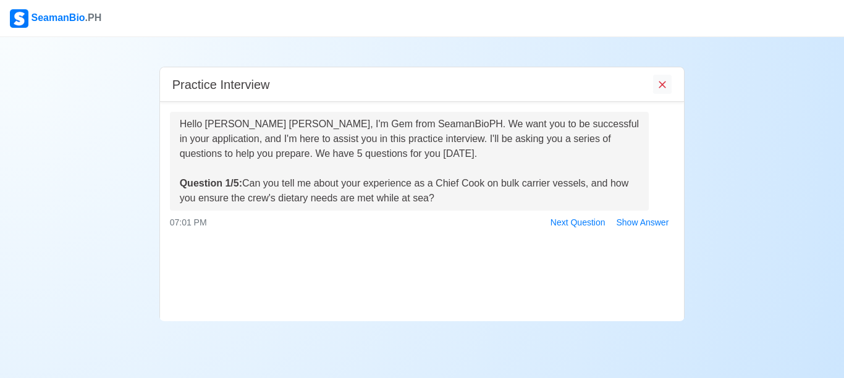
scroll to position [73, 0]
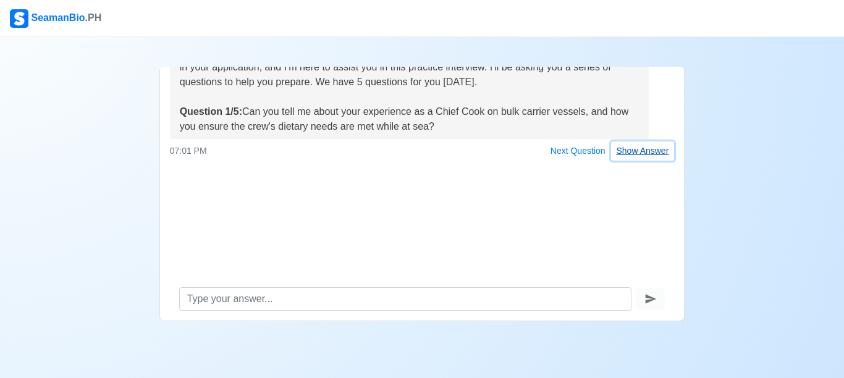
click at [644, 154] on button "Show Answer" at bounding box center [643, 151] width 64 height 19
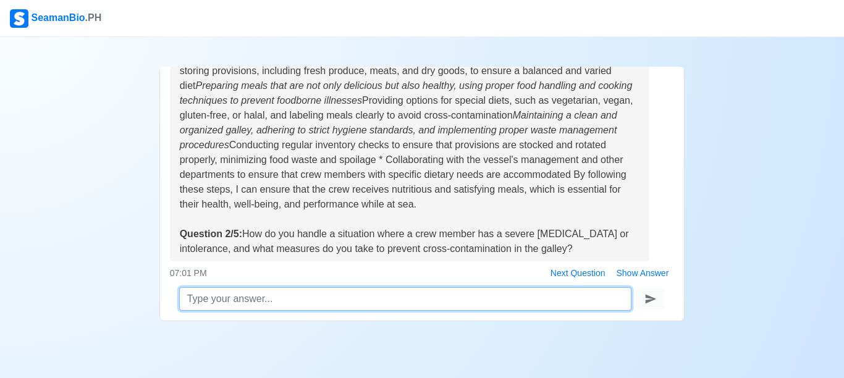
scroll to position [247, 0]
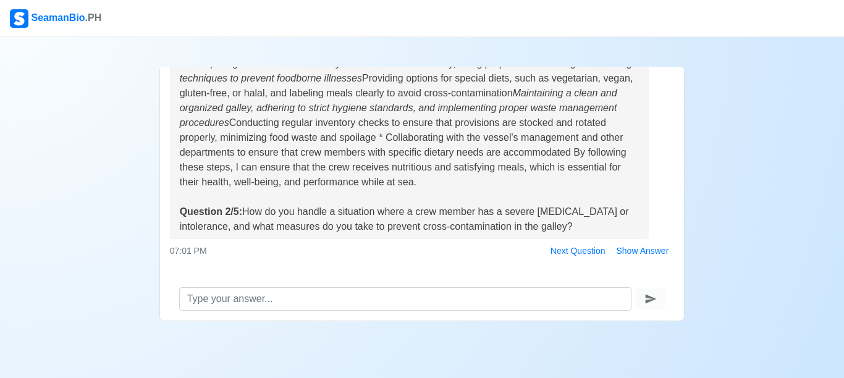
click at [571, 219] on div "As a Chief [PERSON_NAME] on bulk carrier vessels, my primary responsibility is …" at bounding box center [410, 108] width 460 height 252
click at [635, 251] on button "Show Answer" at bounding box center [643, 251] width 64 height 19
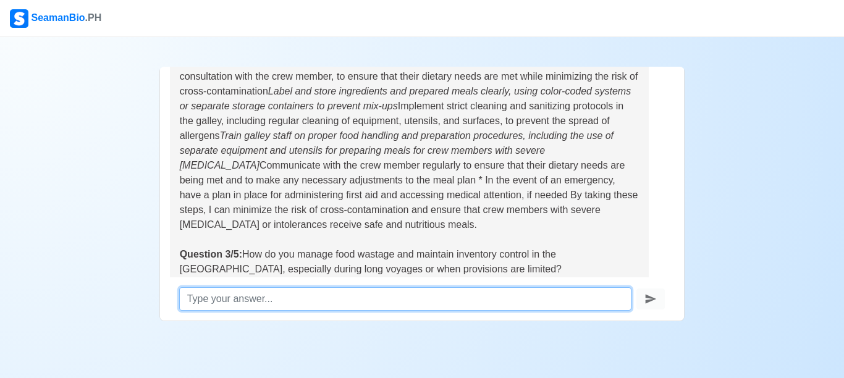
scroll to position [556, 0]
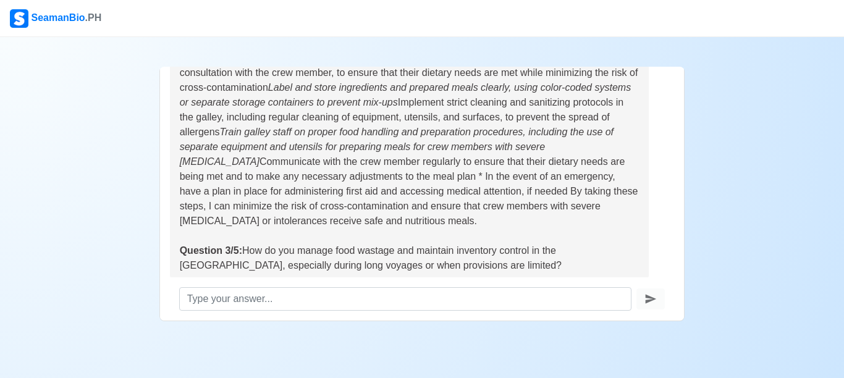
click at [474, 261] on div "To handle a situation where a crew member has a severe [MEDICAL_DATA] or intole…" at bounding box center [410, 147] width 460 height 252
click at [472, 255] on div "To handle a situation where a crew member has a severe [MEDICAL_DATA] or intole…" at bounding box center [410, 147] width 460 height 252
click at [419, 260] on div "To handle a situation where a crew member has a severe [MEDICAL_DATA] or intole…" at bounding box center [410, 147] width 460 height 252
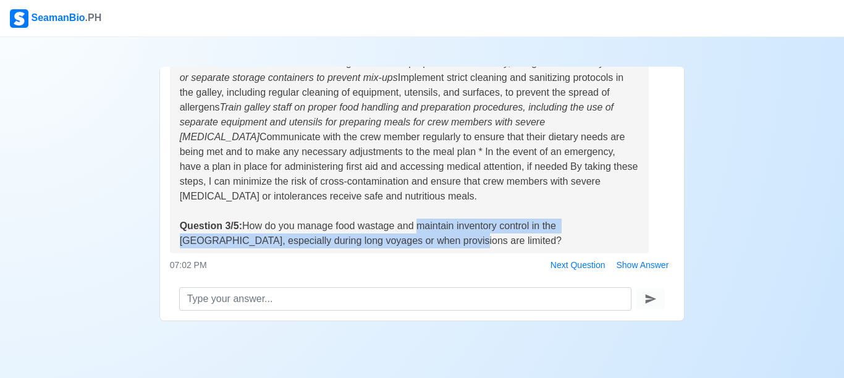
scroll to position [605, 0]
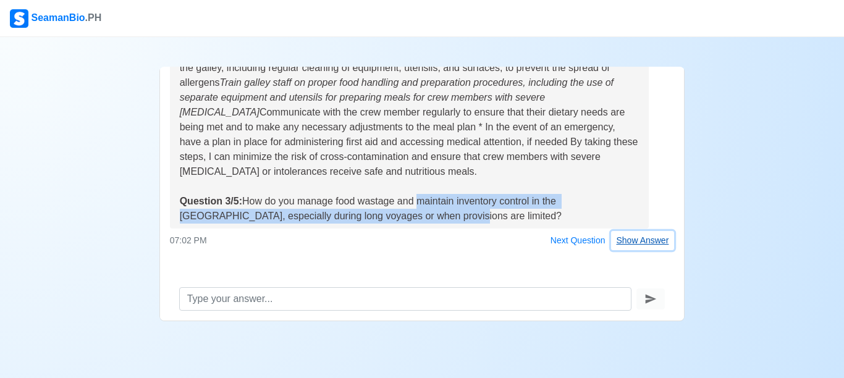
click at [640, 242] on button "Show Answer" at bounding box center [643, 240] width 64 height 19
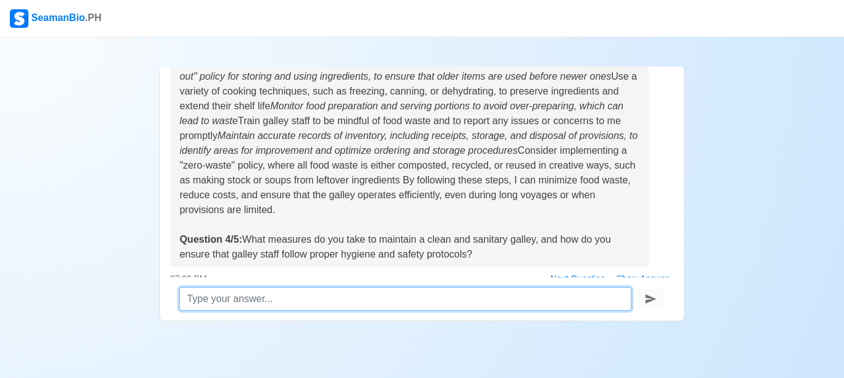
scroll to position [841, 0]
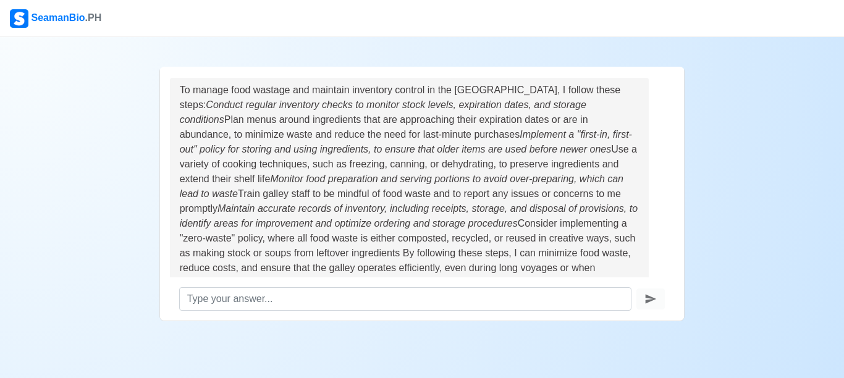
click at [653, 301] on icon "submit" at bounding box center [651, 299] width 12 height 12
click at [650, 300] on icon "submit" at bounding box center [651, 299] width 11 height 9
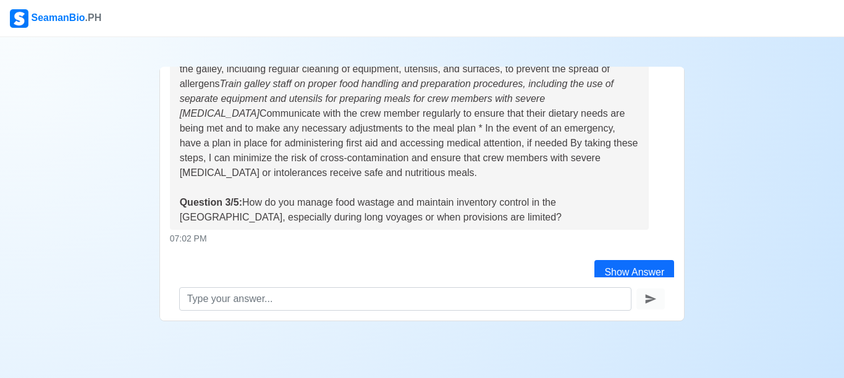
scroll to position [965, 0]
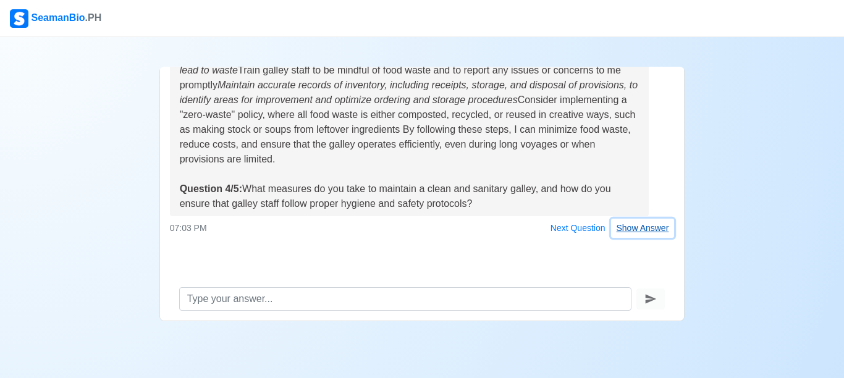
click at [636, 226] on button "Show Answer" at bounding box center [643, 228] width 64 height 19
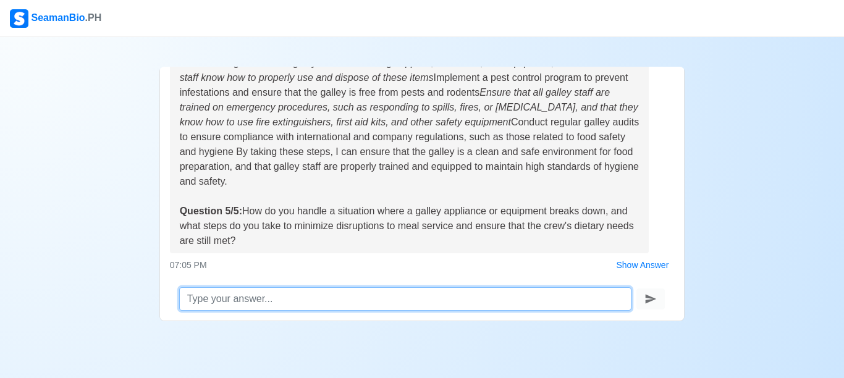
scroll to position [1345, 0]
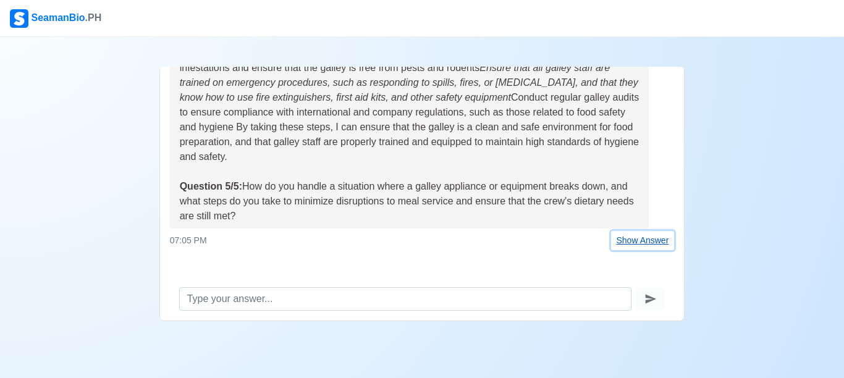
click at [639, 240] on button "Show Answer" at bounding box center [643, 240] width 64 height 19
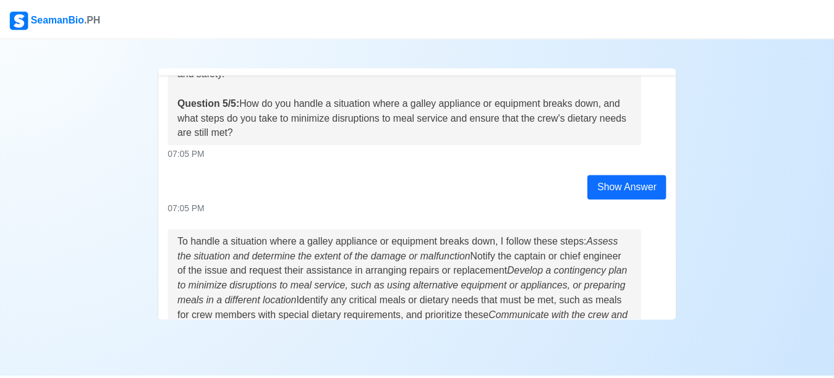
scroll to position [1049, 0]
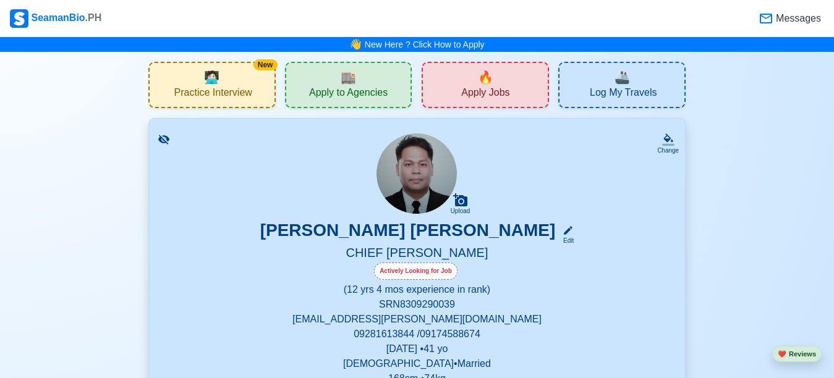
click at [377, 93] on span "Apply to Agencies" at bounding box center [348, 94] width 79 height 15
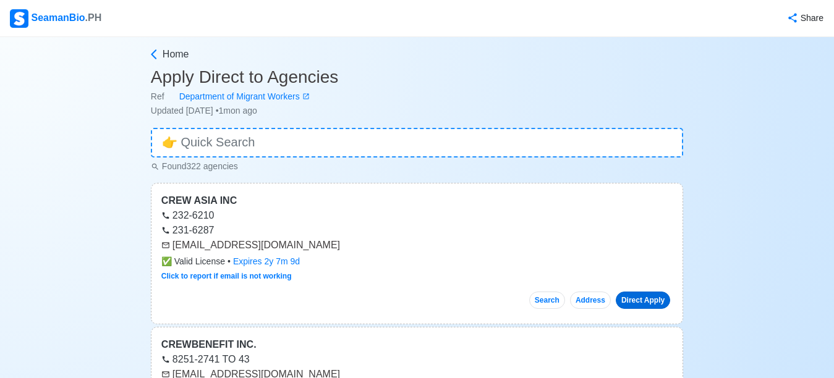
click at [648, 303] on link "Direct Apply" at bounding box center [643, 300] width 54 height 17
